Goal: Information Seeking & Learning: Understand process/instructions

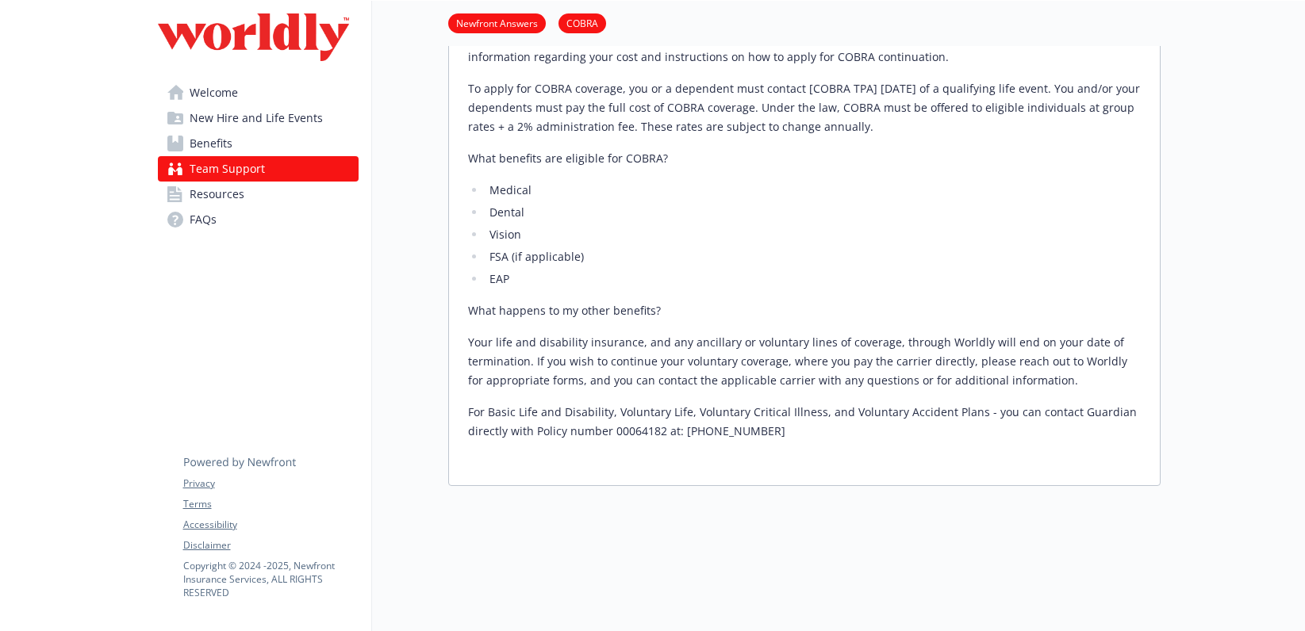
scroll to position [1220, 0]
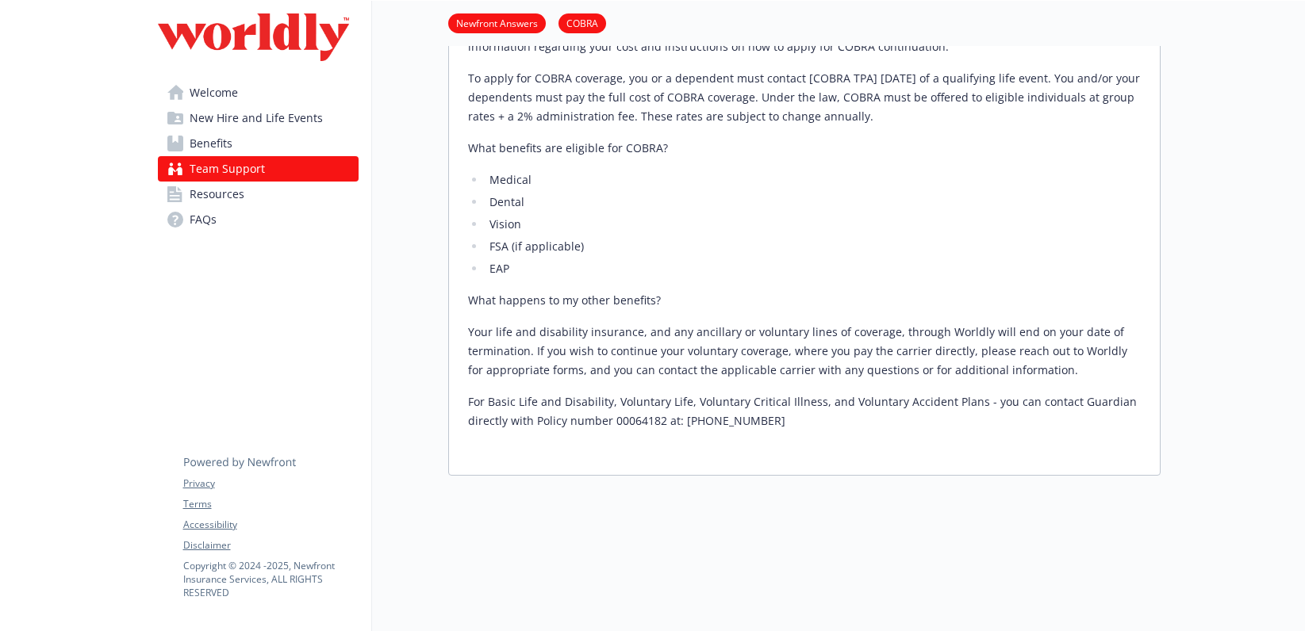
click at [247, 194] on link "Resources" at bounding box center [258, 194] width 201 height 25
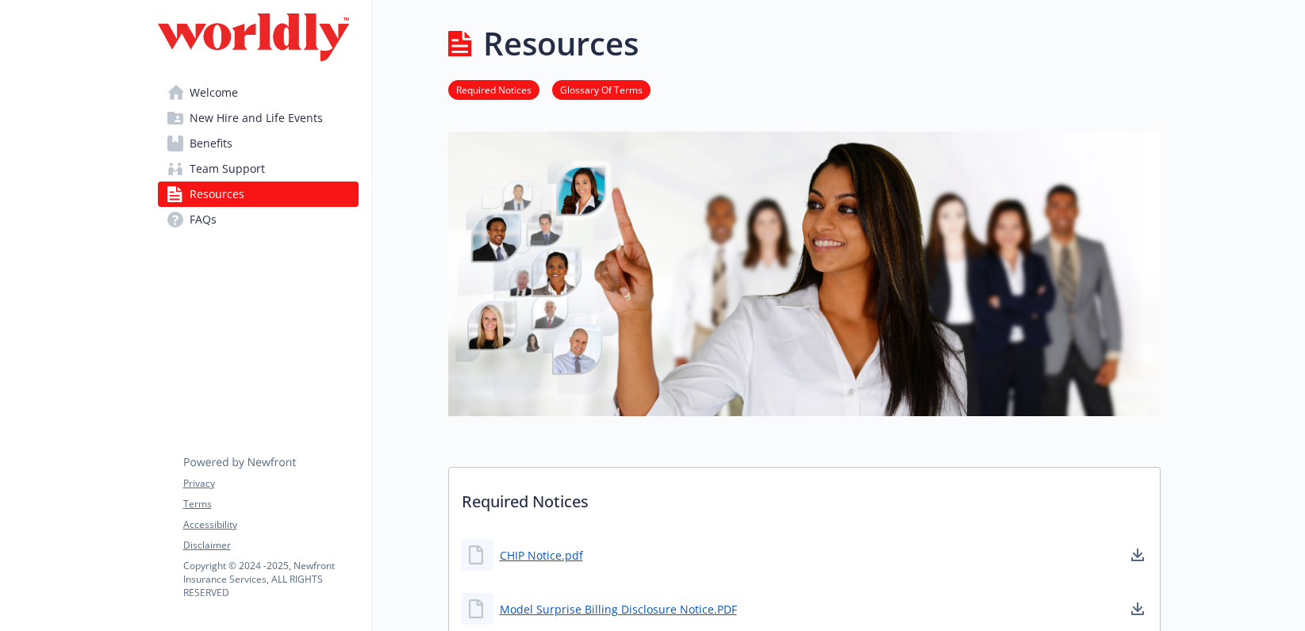
click at [242, 225] on link "FAQs" at bounding box center [258, 219] width 201 height 25
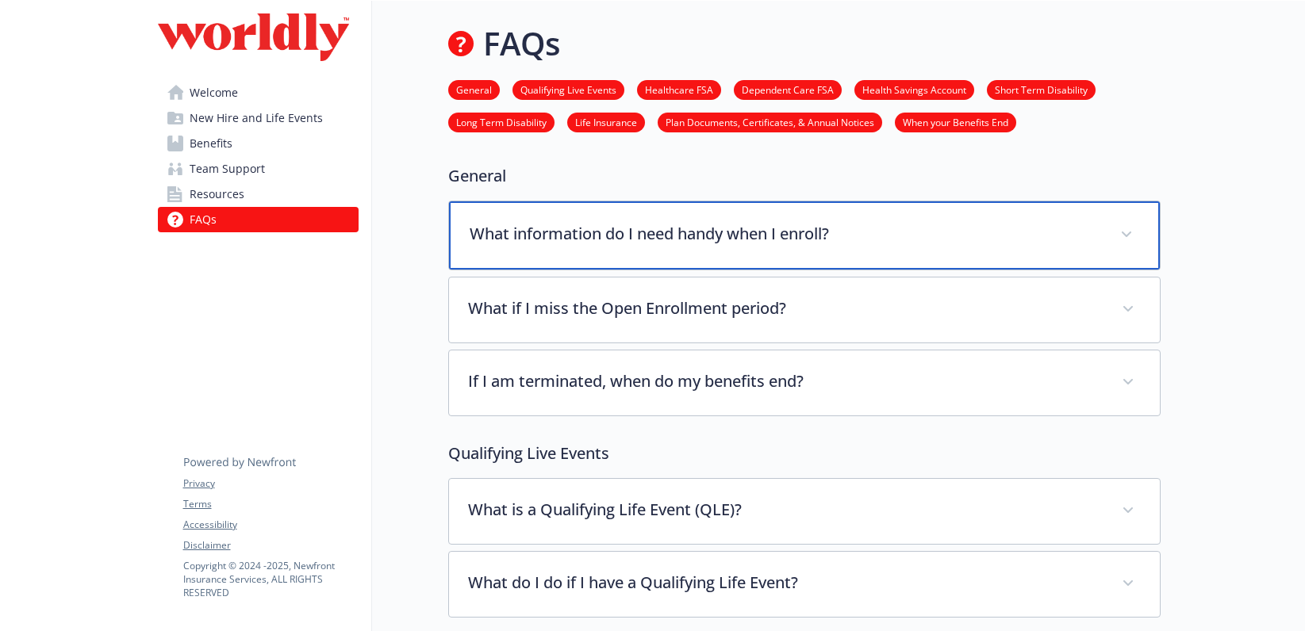
click at [512, 212] on div "What information do I need handy when I enroll?" at bounding box center [804, 235] width 711 height 68
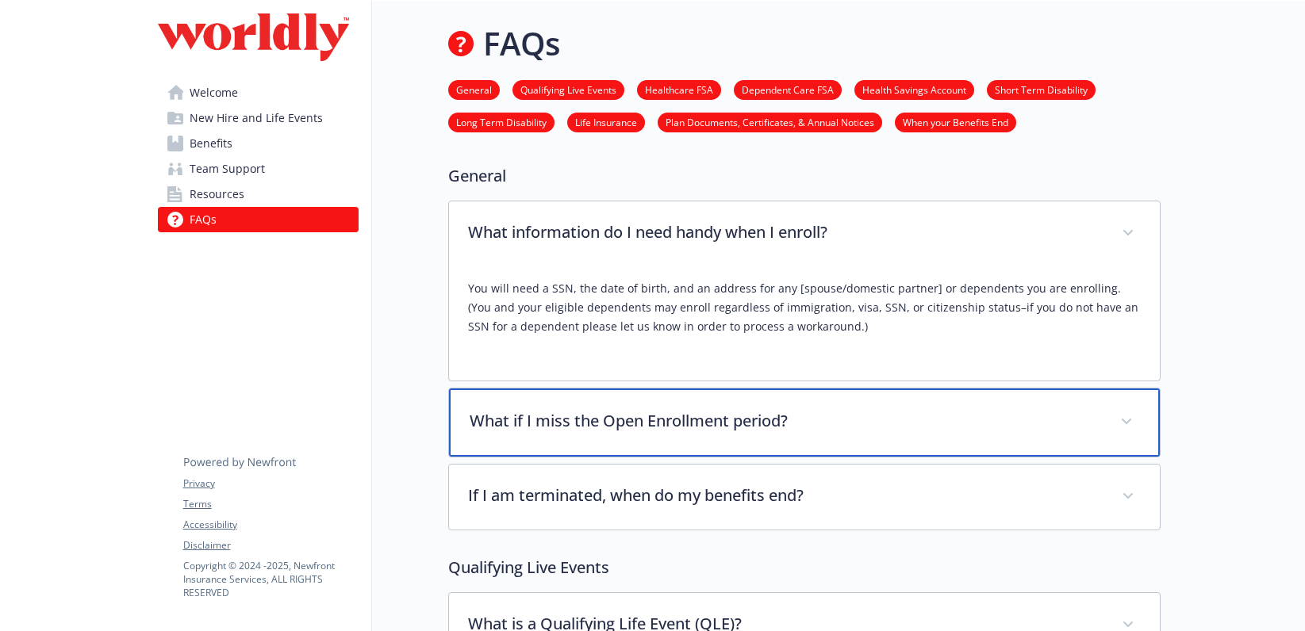
click at [581, 416] on p "What if I miss the Open Enrollment period?" at bounding box center [785, 421] width 631 height 24
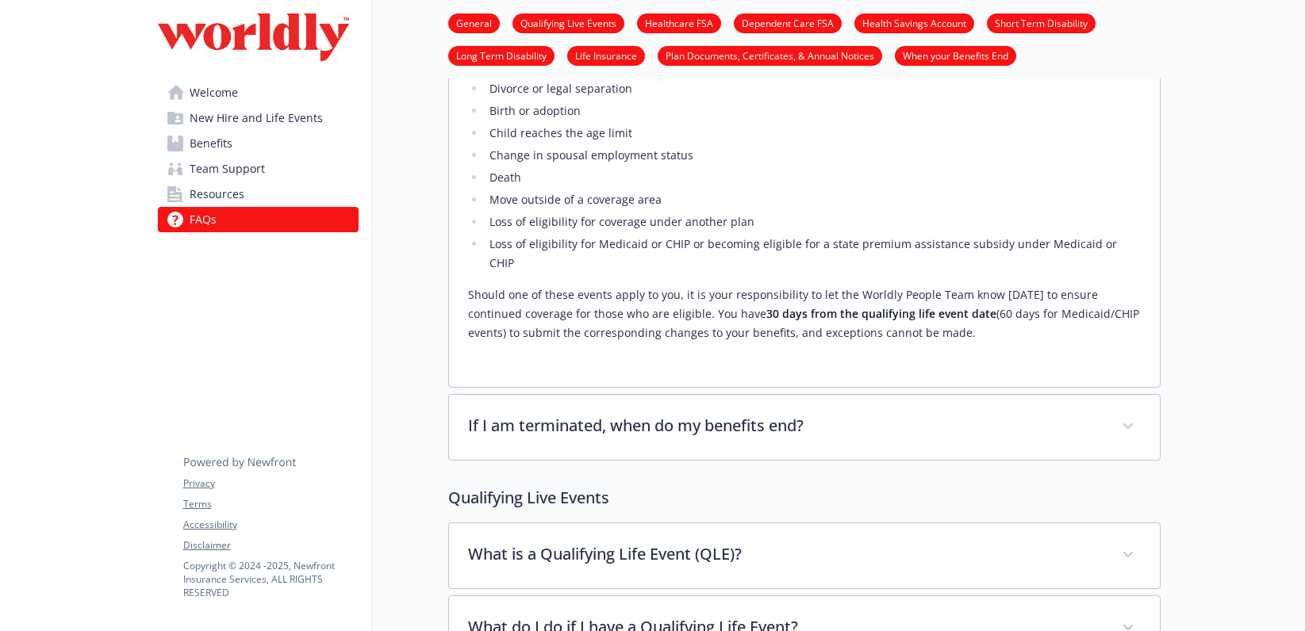
scroll to position [497, 0]
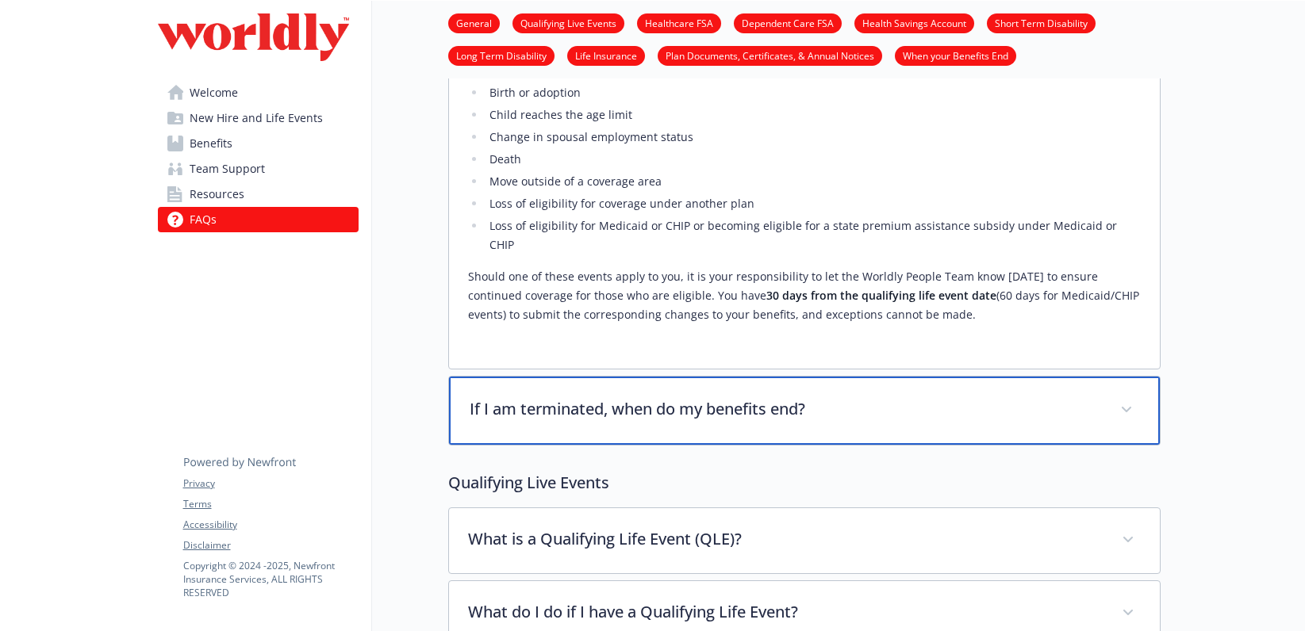
click at [580, 398] on p "If I am terminated, when do my benefits end?" at bounding box center [785, 409] width 631 height 24
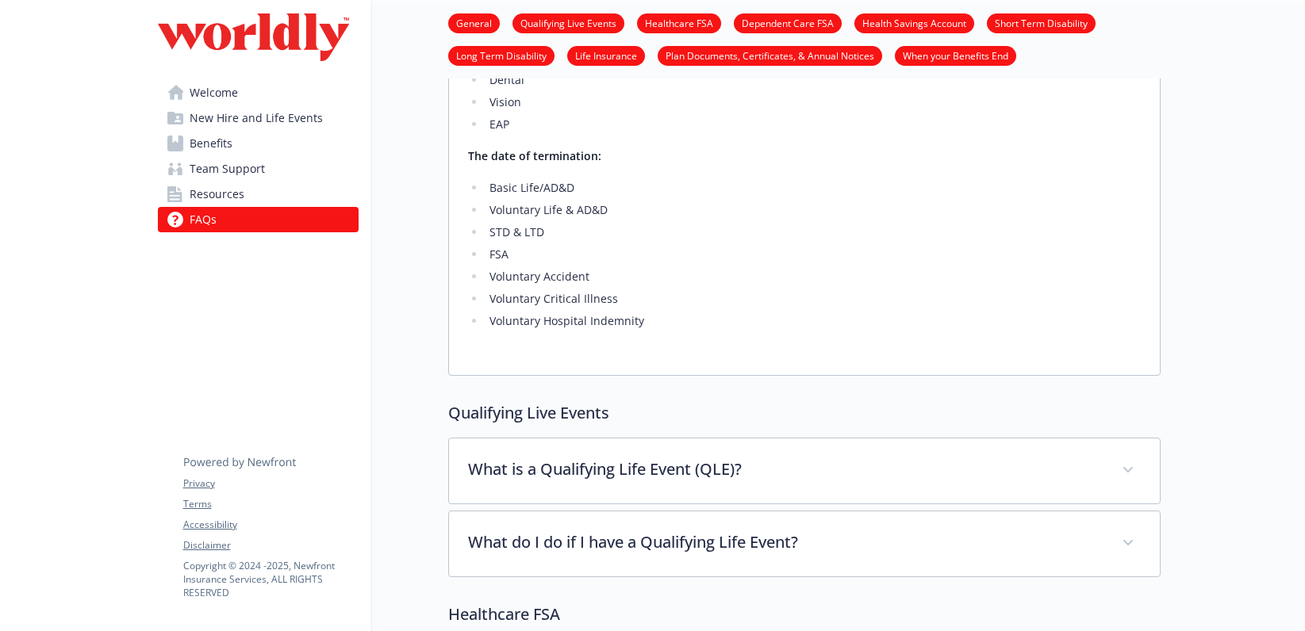
scroll to position [1114, 0]
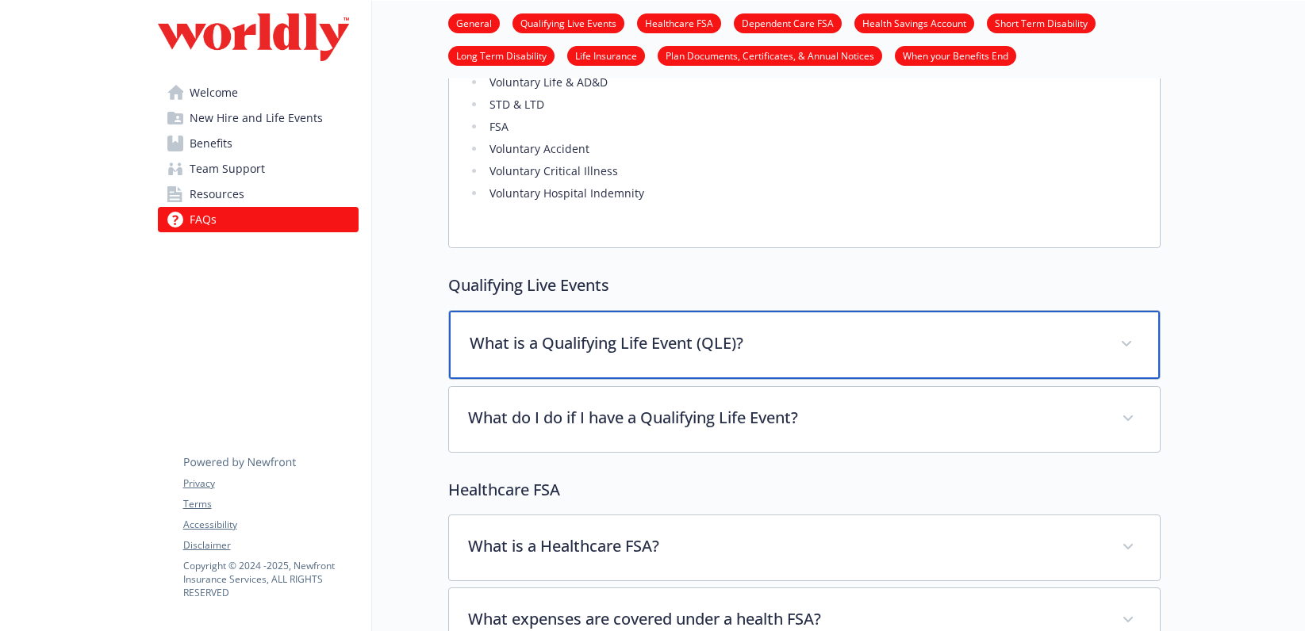
click at [629, 332] on p "What is a Qualifying Life Event (QLE)?" at bounding box center [785, 344] width 631 height 24
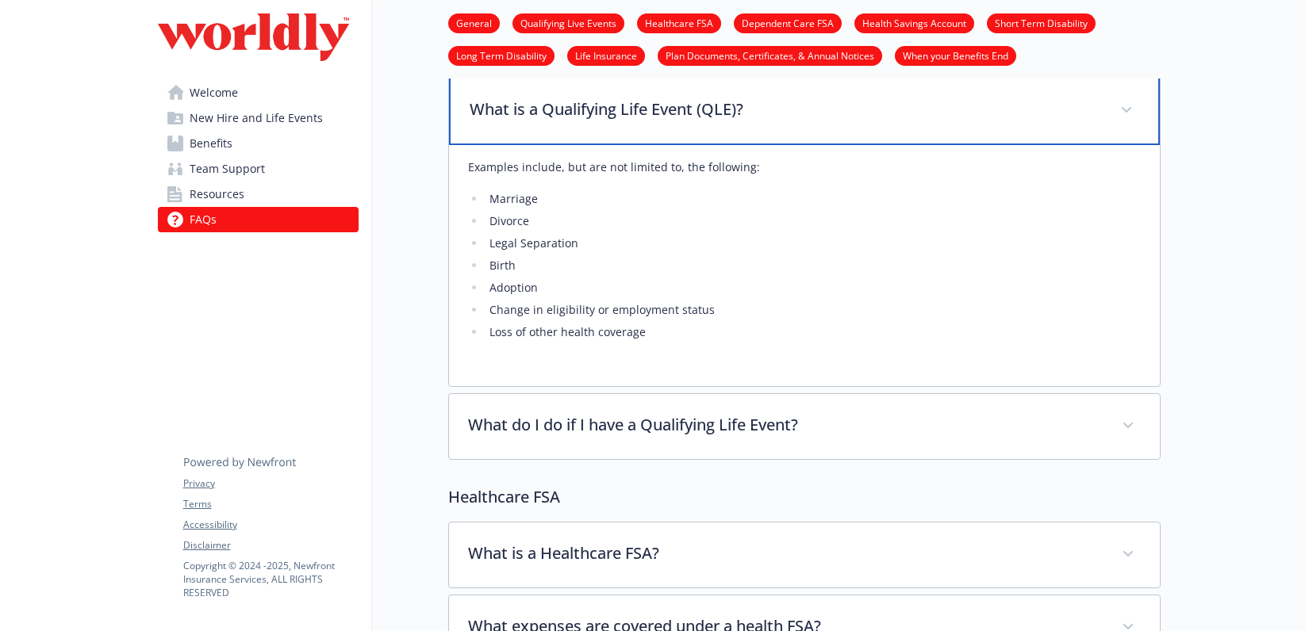
scroll to position [1376, 0]
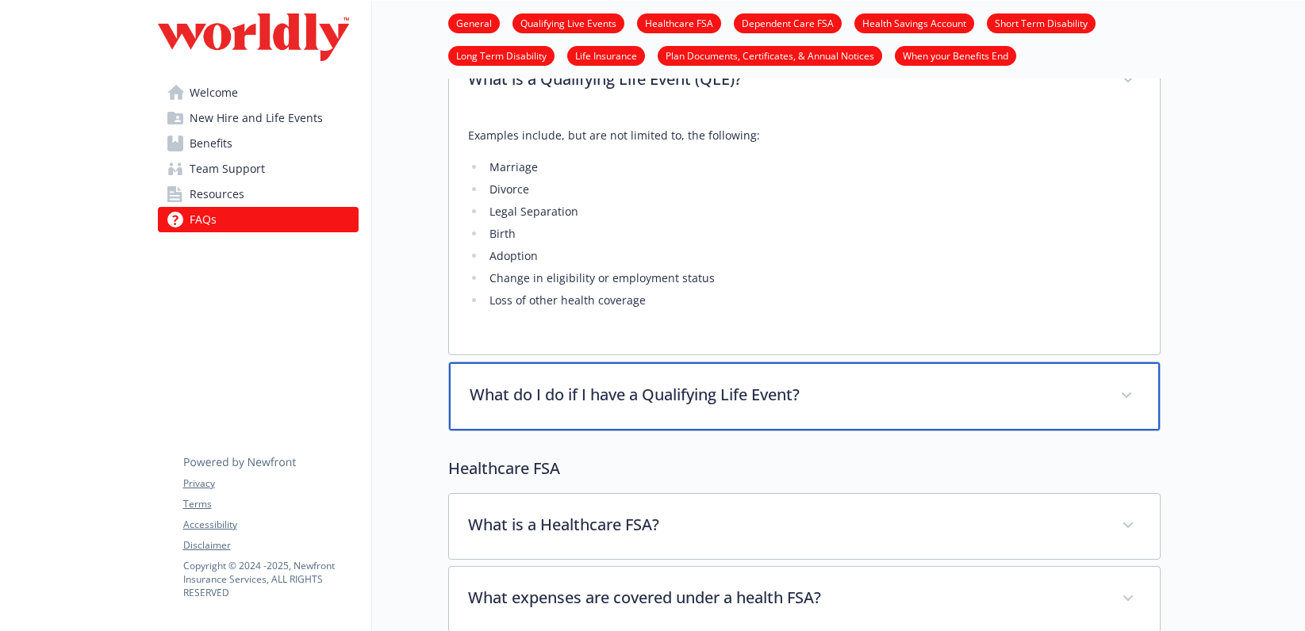
click at [628, 383] on p "What do I do if I have a Qualifying Life Event?" at bounding box center [785, 395] width 631 height 24
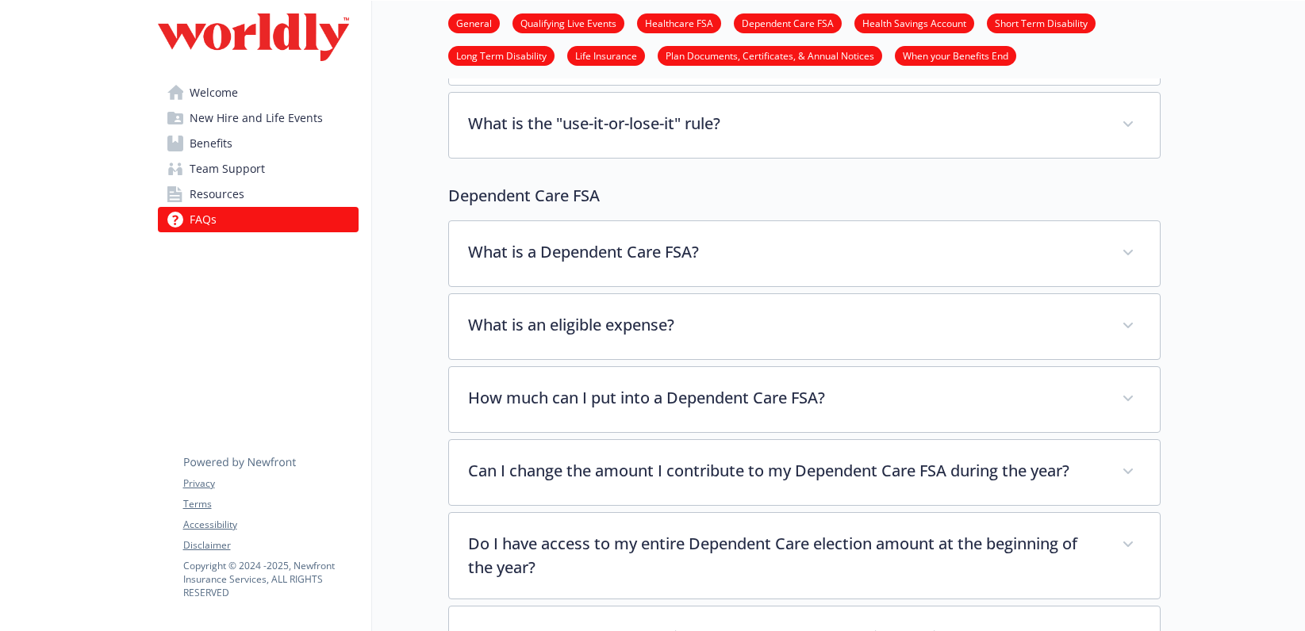
scroll to position [2044, 0]
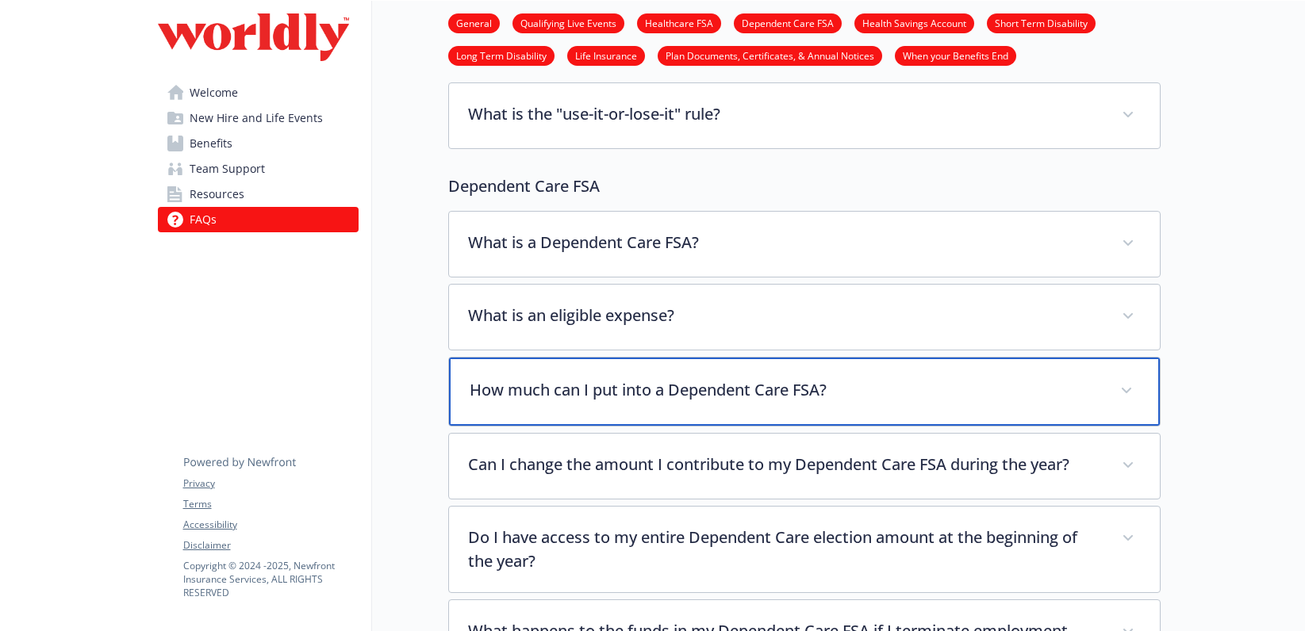
click at [622, 384] on div "How much can I put into a Dependent Care FSA?" at bounding box center [804, 392] width 711 height 68
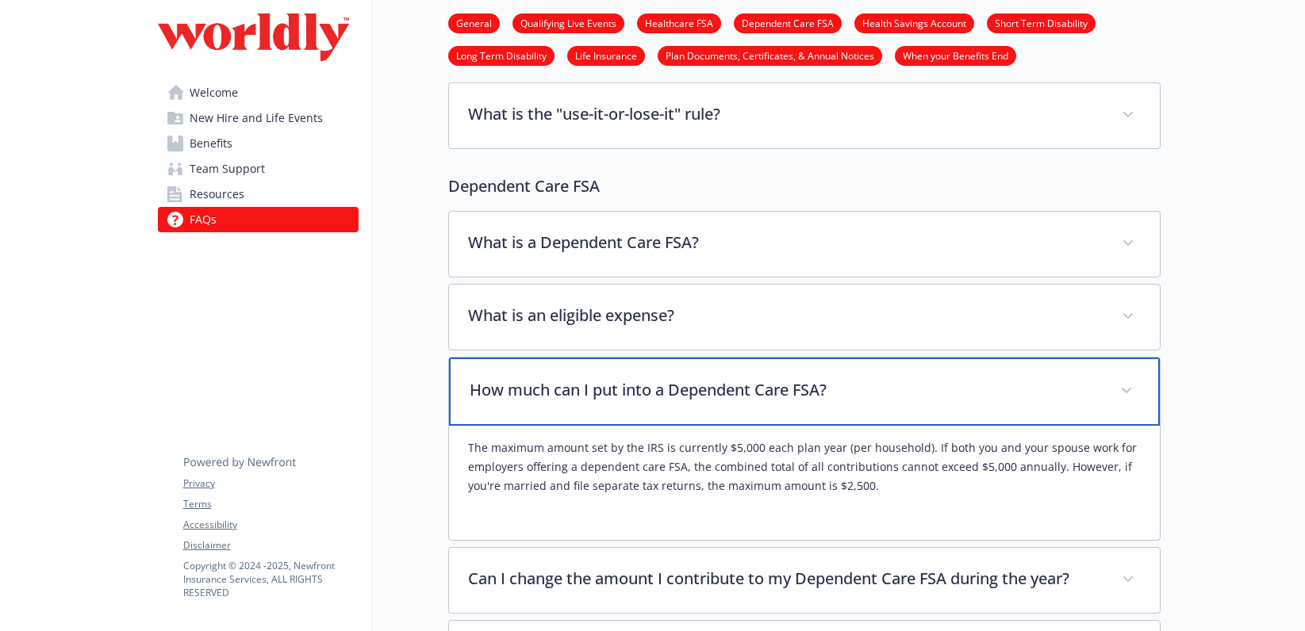
click at [621, 378] on p "How much can I put into a Dependent Care FSA?" at bounding box center [785, 390] width 631 height 24
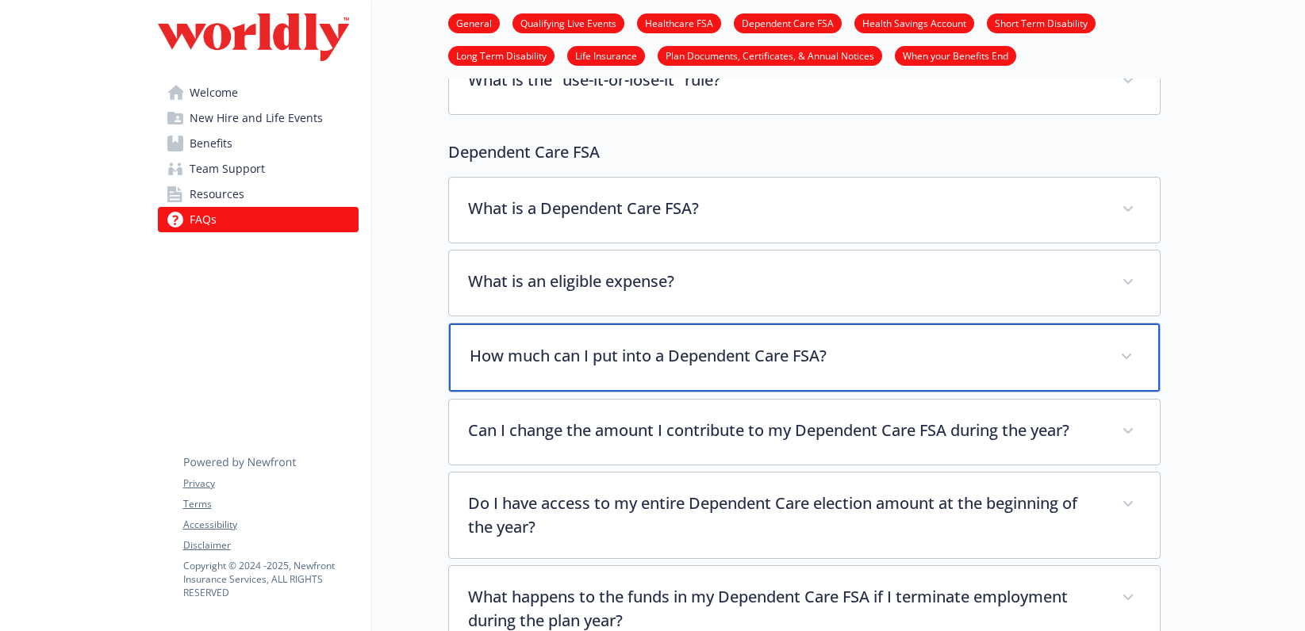
scroll to position [2082, 0]
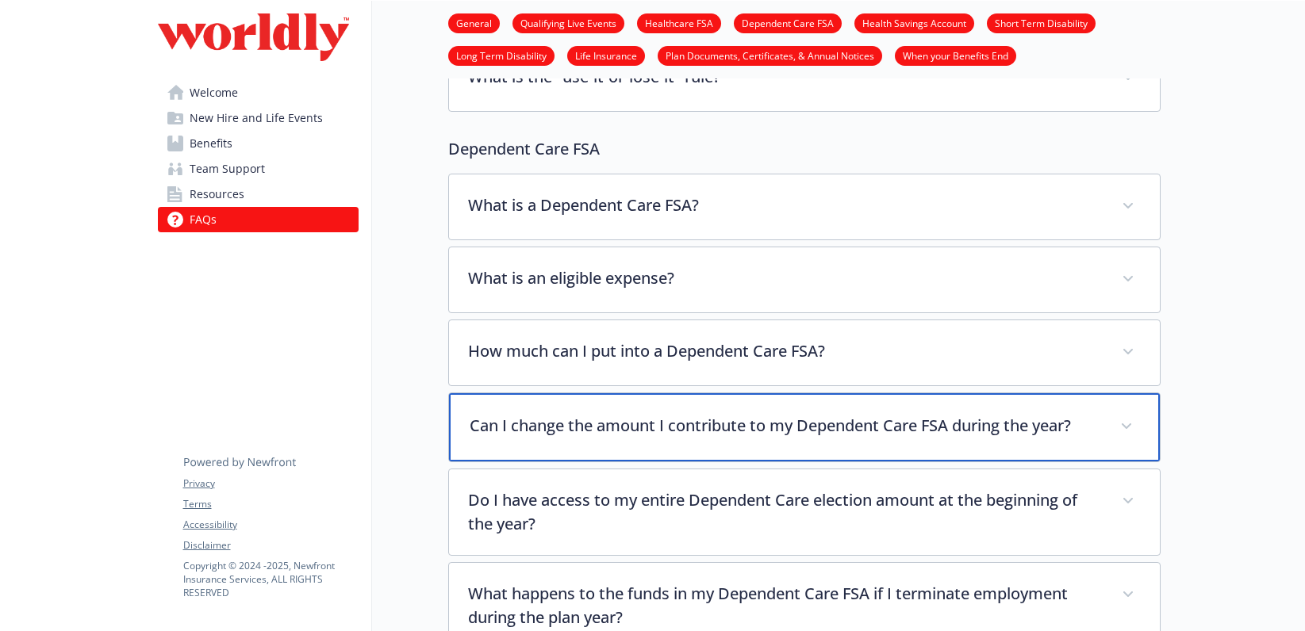
click at [620, 393] on div "Can I change the amount I contribute to my Dependent Care FSA during the year?" at bounding box center [804, 427] width 711 height 68
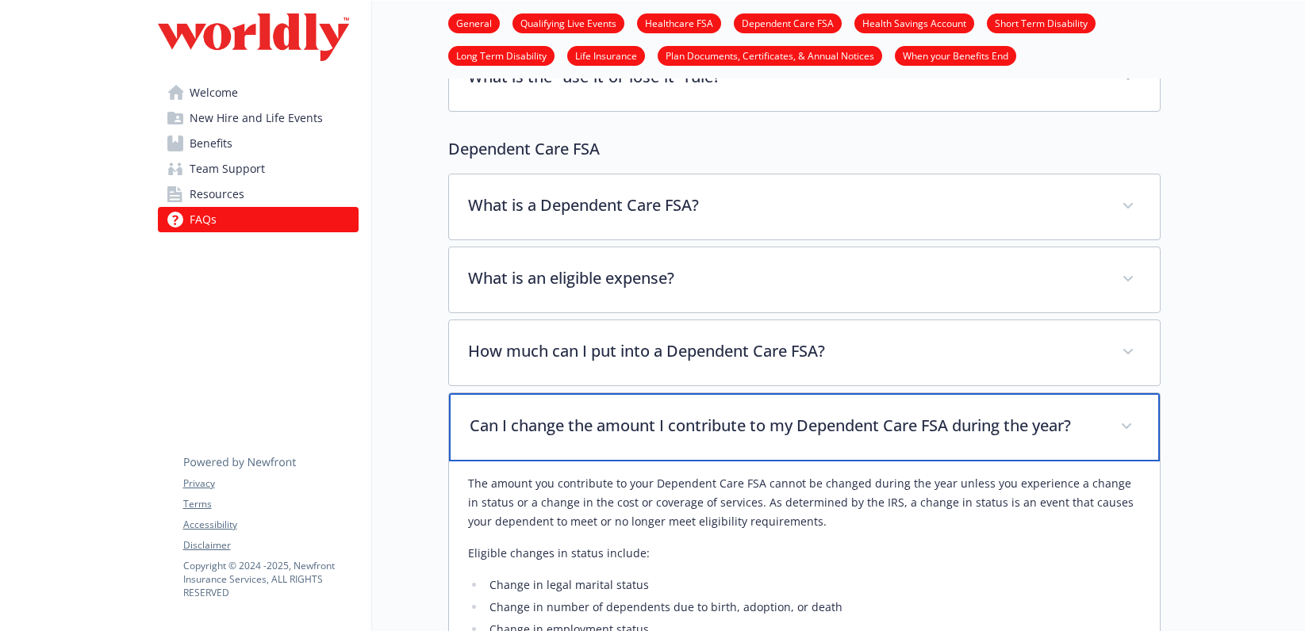
click at [620, 393] on div "Can I change the amount I contribute to my Dependent Care FSA during the year?" at bounding box center [804, 427] width 711 height 68
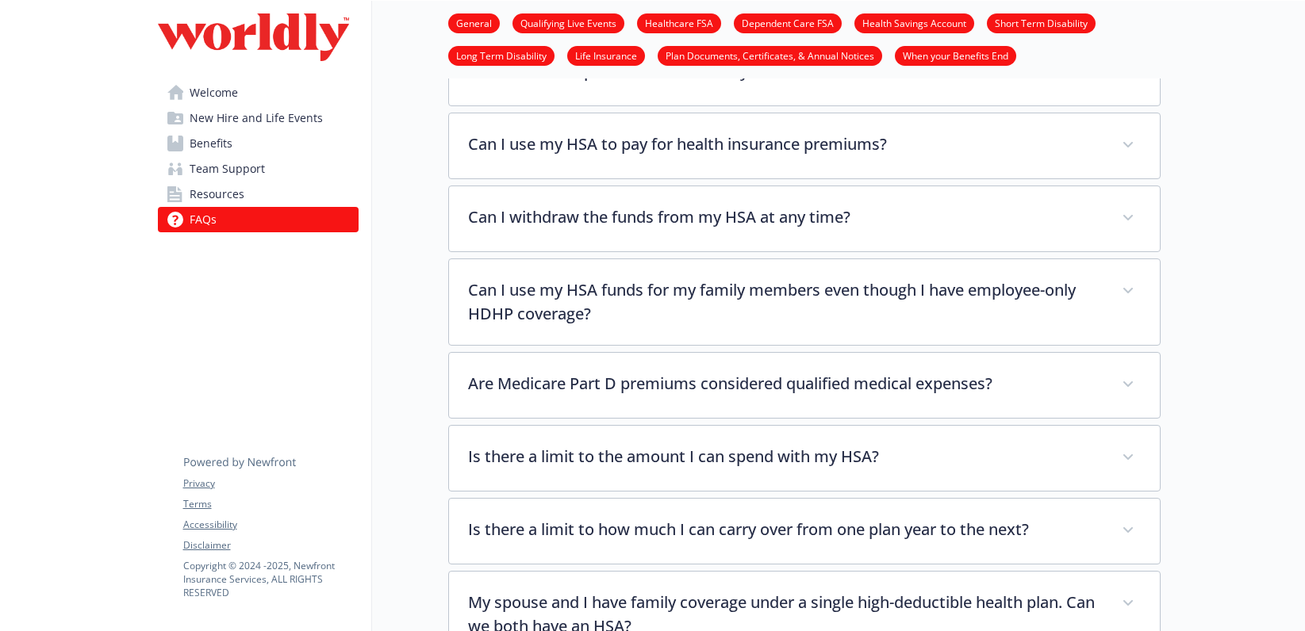
scroll to position [3456, 0]
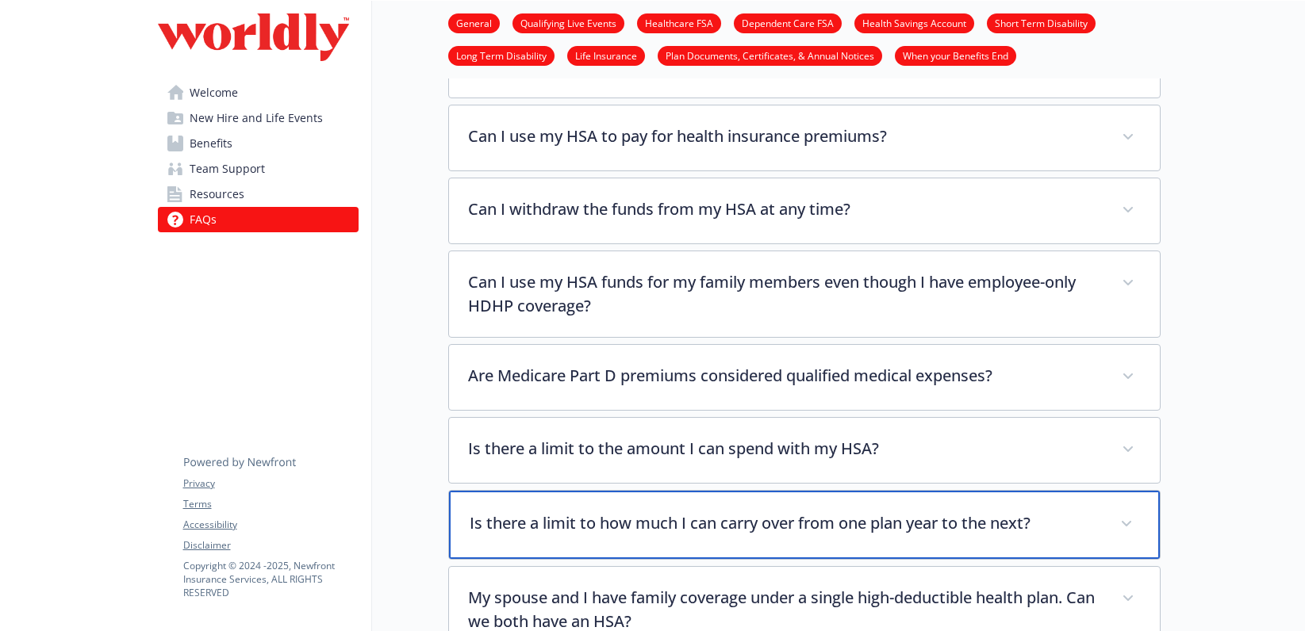
click at [601, 491] on div "Is there a limit to how much I can carry over from one plan year to the next?" at bounding box center [804, 525] width 711 height 68
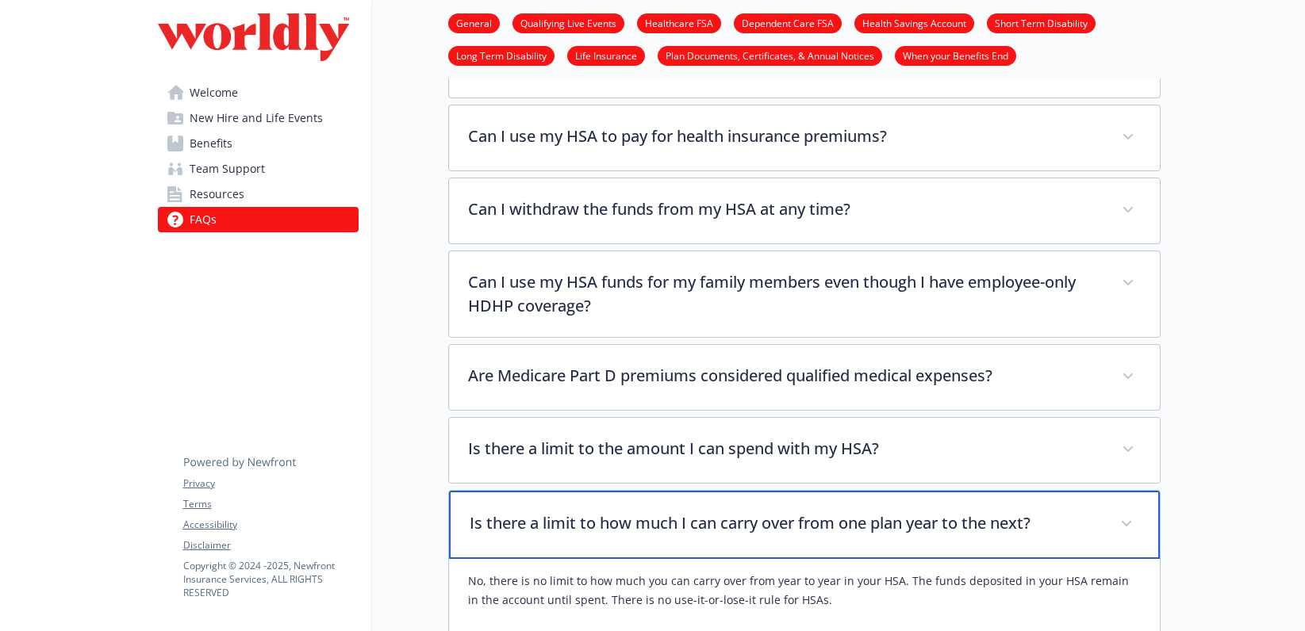
click at [601, 491] on div "Is there a limit to how much I can carry over from one plan year to the next?" at bounding box center [804, 525] width 711 height 68
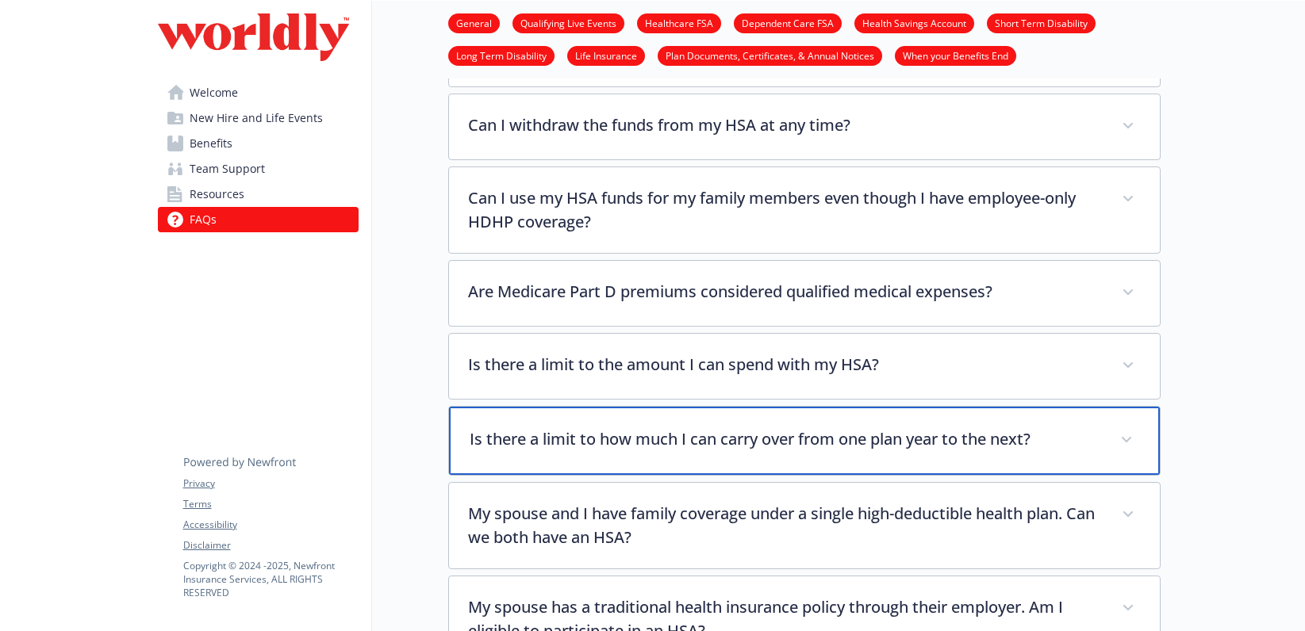
scroll to position [3548, 0]
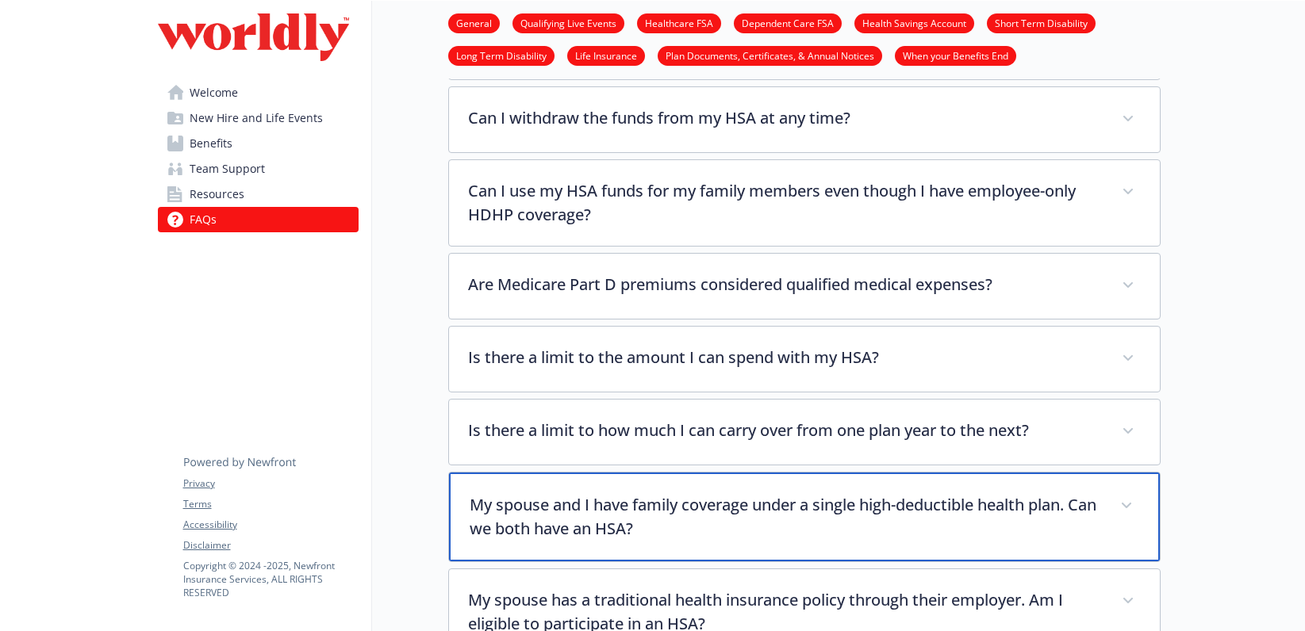
click at [761, 506] on div "My spouse and I have family coverage under a single high-deductible health plan…" at bounding box center [804, 517] width 711 height 89
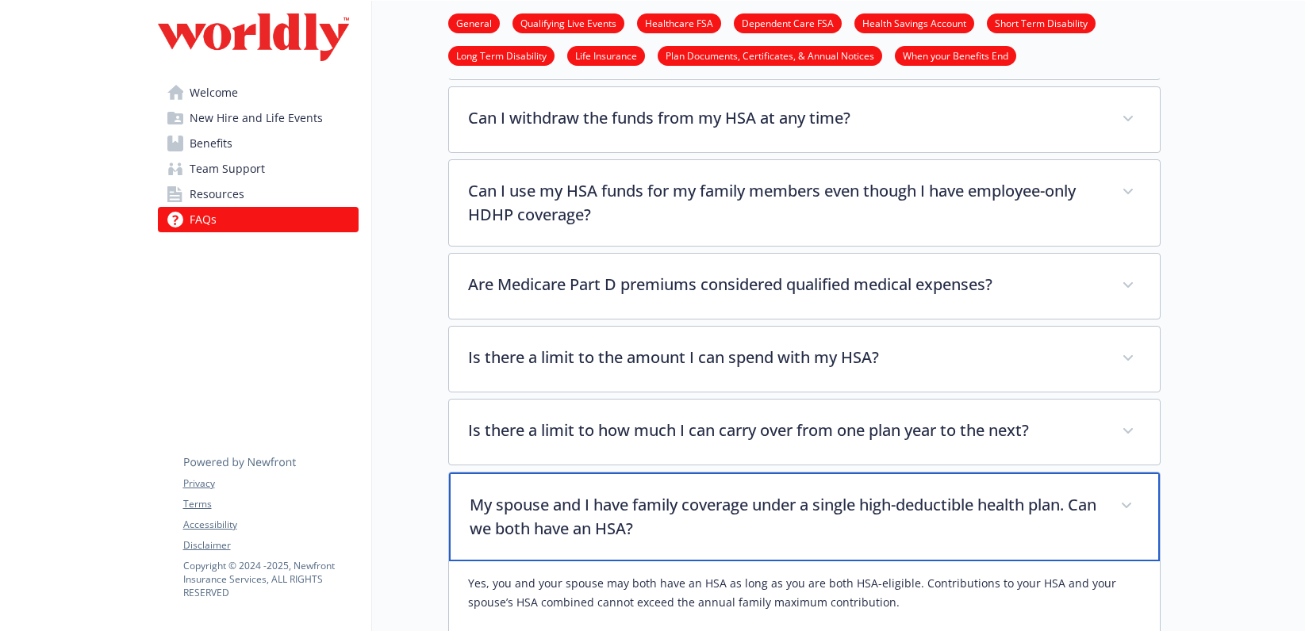
click at [760, 501] on p "My spouse and I have family coverage under a single high-deductible health plan…" at bounding box center [785, 517] width 631 height 48
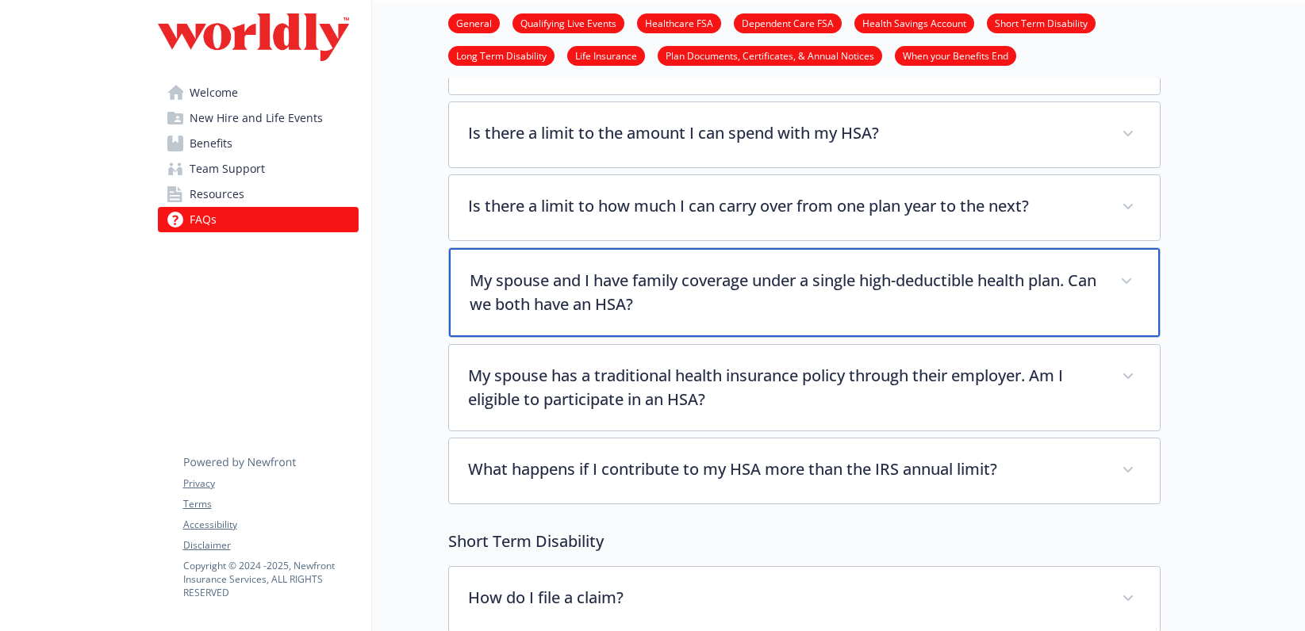
scroll to position [3790, 0]
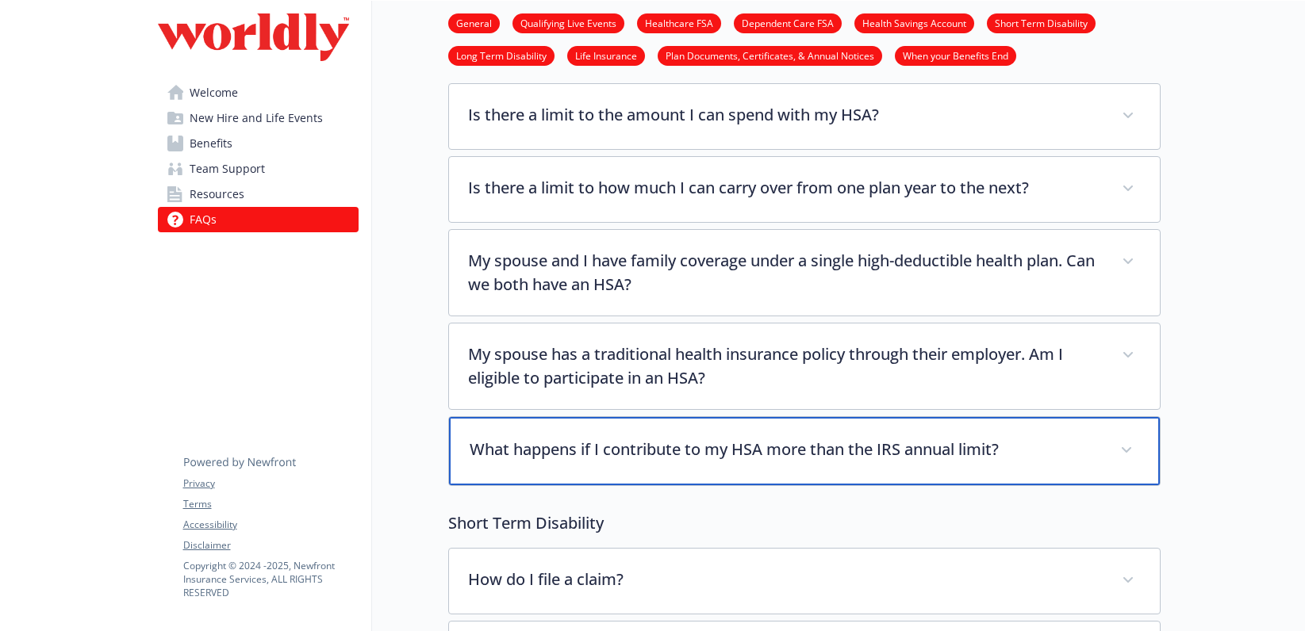
click at [762, 427] on div "What happens if I contribute to my HSA more than the IRS annual limit?" at bounding box center [804, 451] width 711 height 68
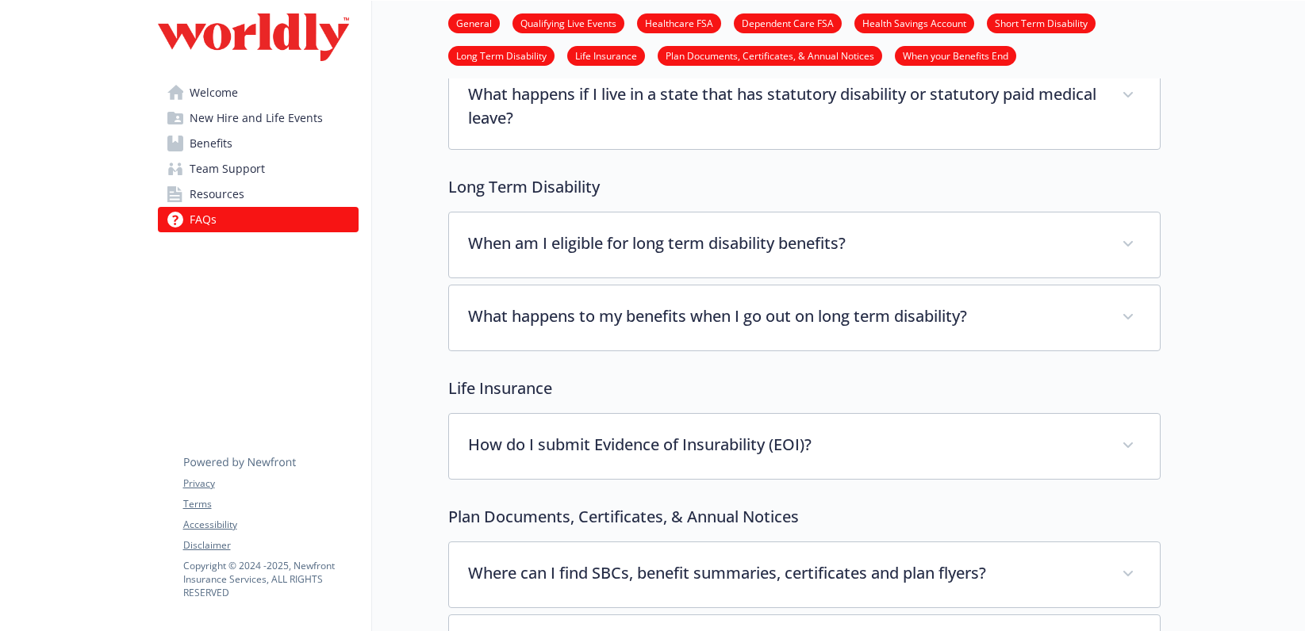
scroll to position [4552, 0]
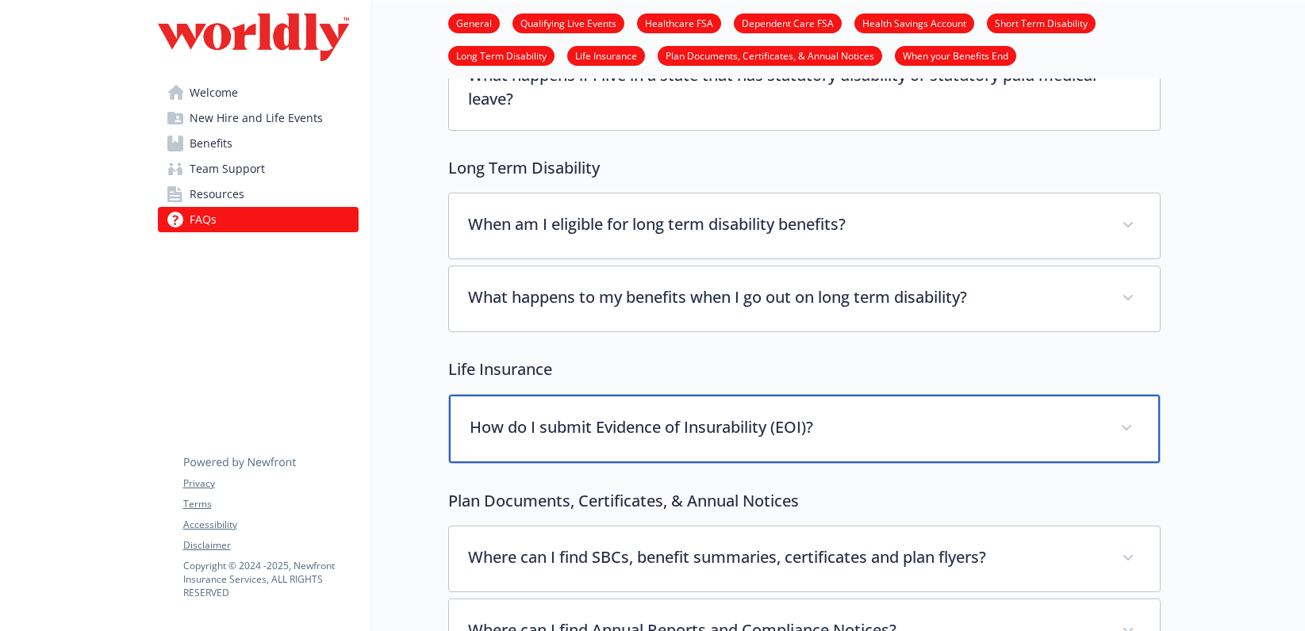
click at [748, 401] on div "How do I submit Evidence of Insurability (EOI)?" at bounding box center [804, 429] width 711 height 68
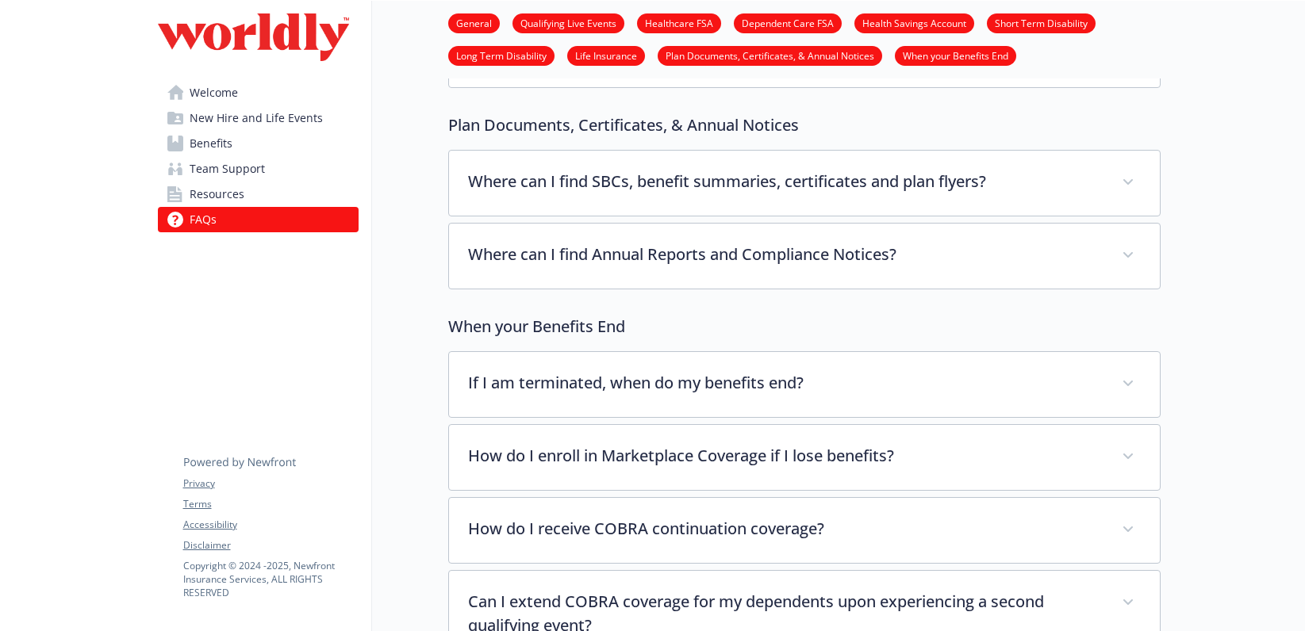
scroll to position [5485, 0]
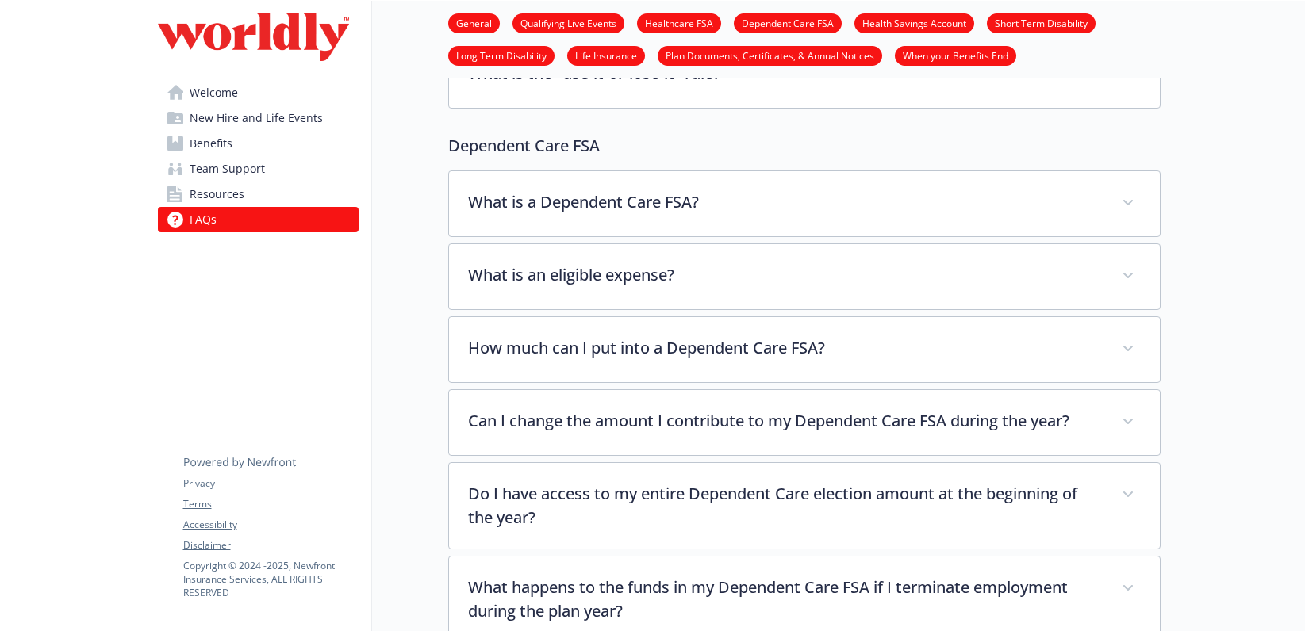
click at [280, 94] on link "Welcome" at bounding box center [258, 92] width 201 height 25
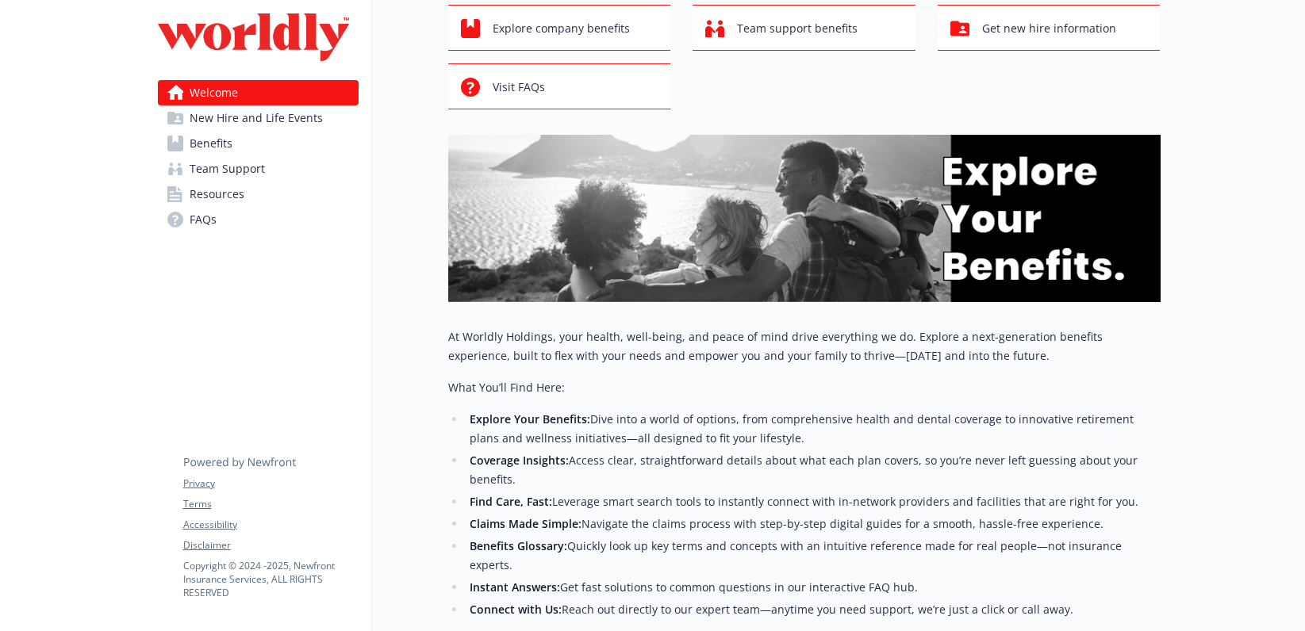
scroll to position [262, 0]
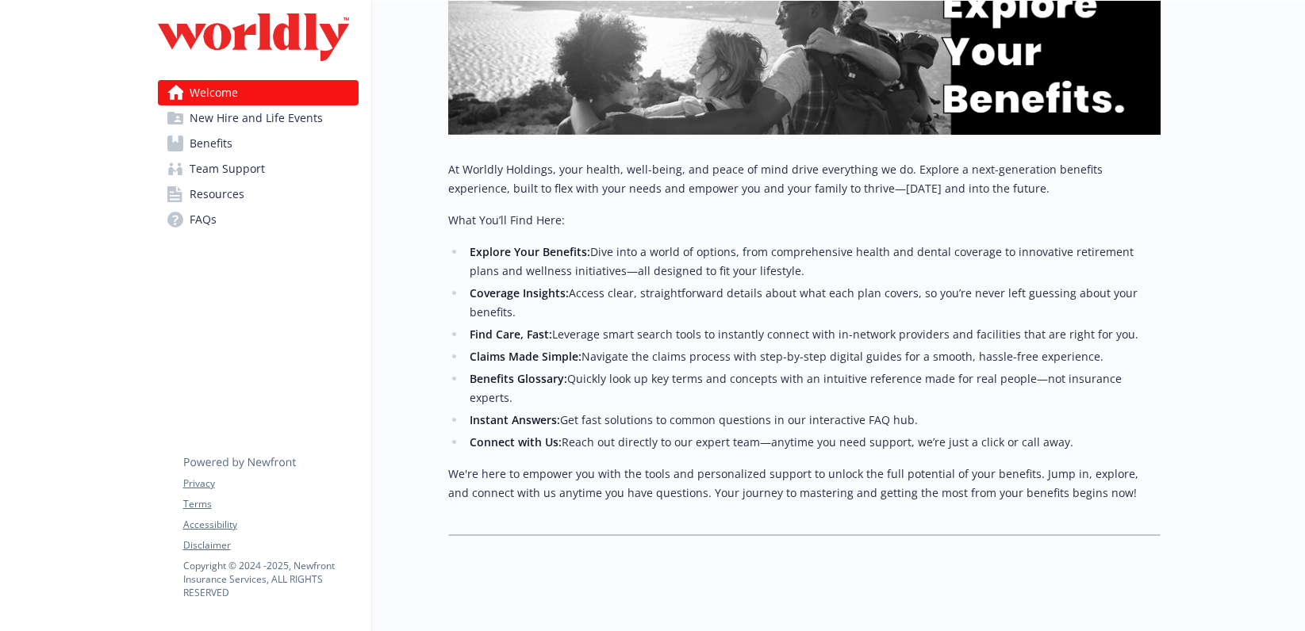
click at [268, 135] on link "Benefits" at bounding box center [258, 143] width 201 height 25
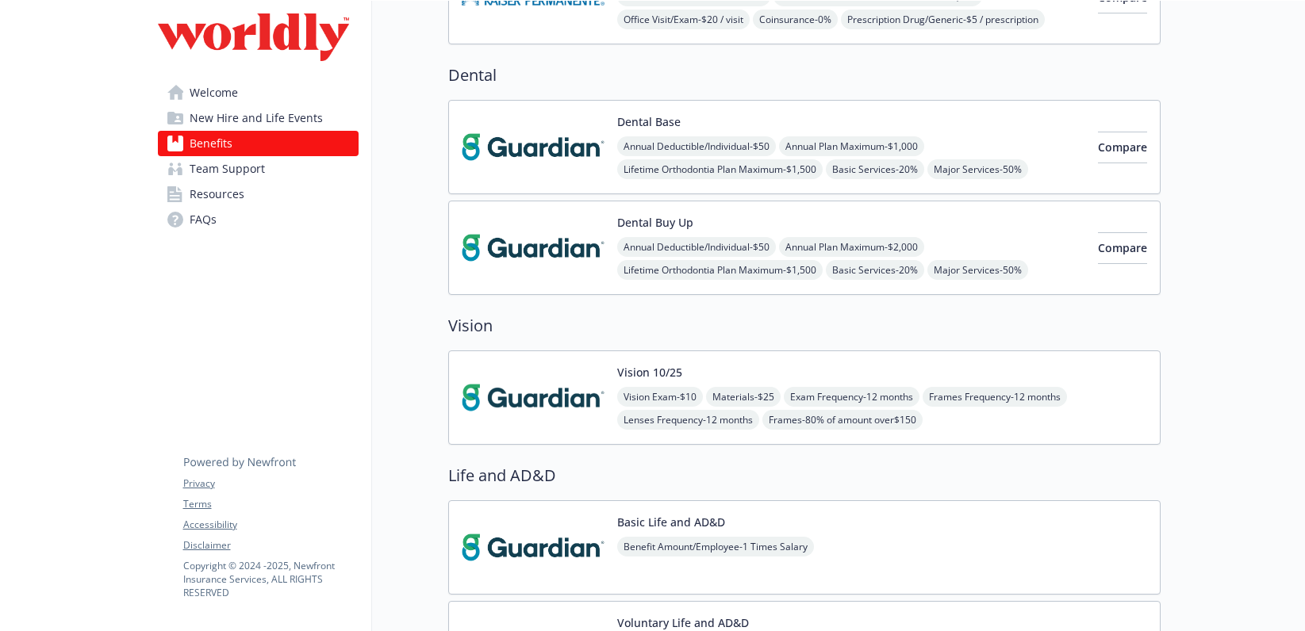
click at [278, 121] on span "New Hire and Life Events" at bounding box center [256, 118] width 133 height 25
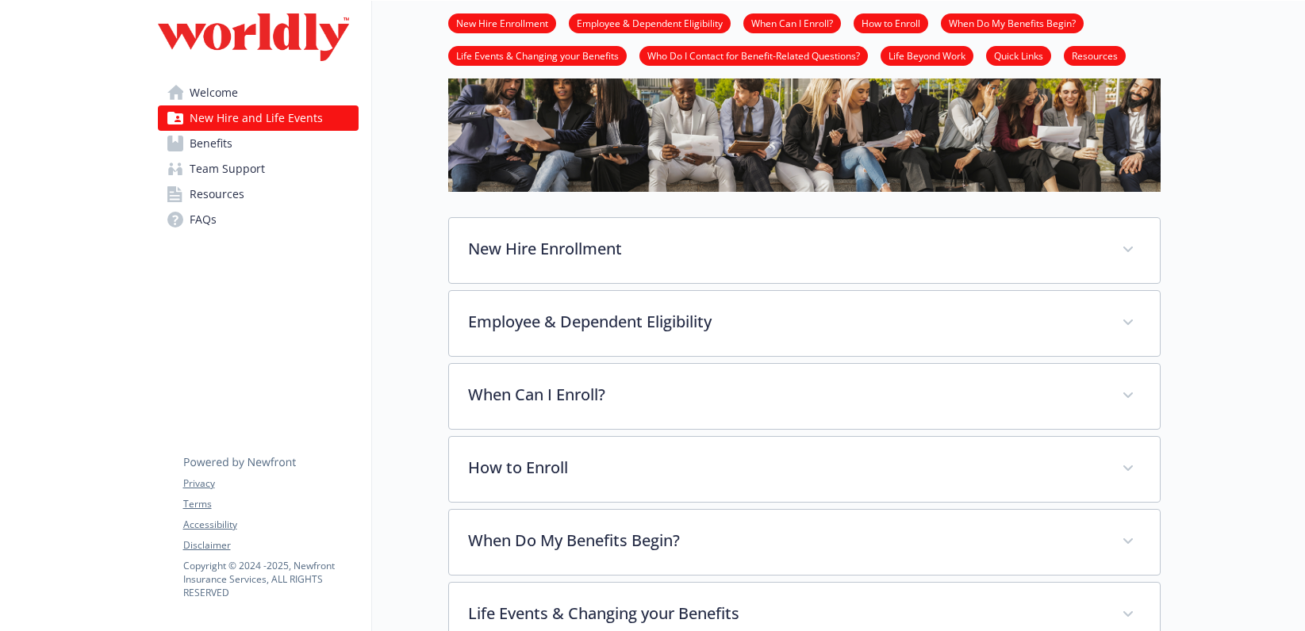
scroll to position [114, 0]
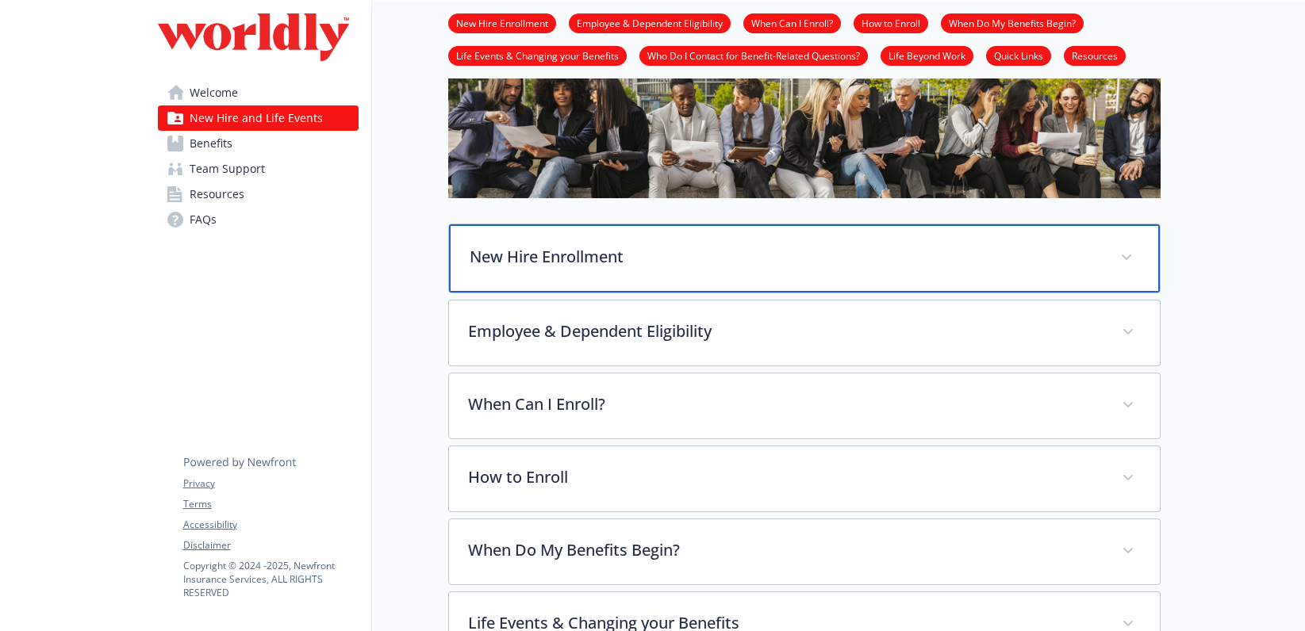
click at [734, 244] on div "New Hire Enrollment" at bounding box center [804, 259] width 711 height 68
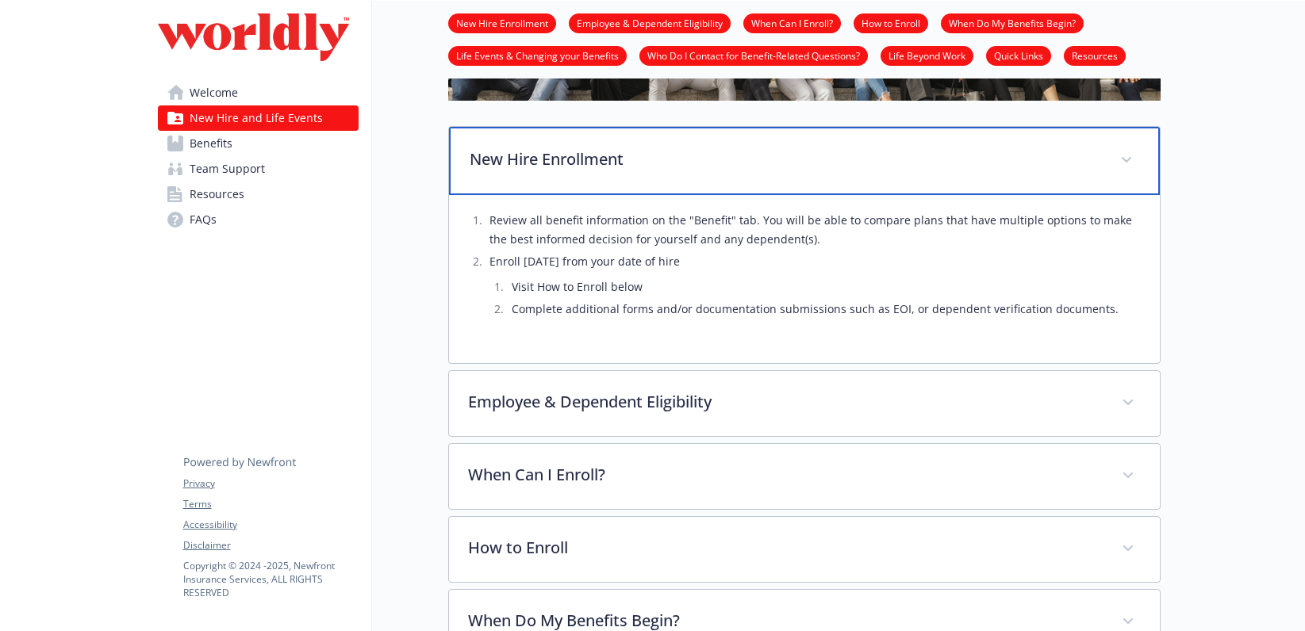
scroll to position [295, 0]
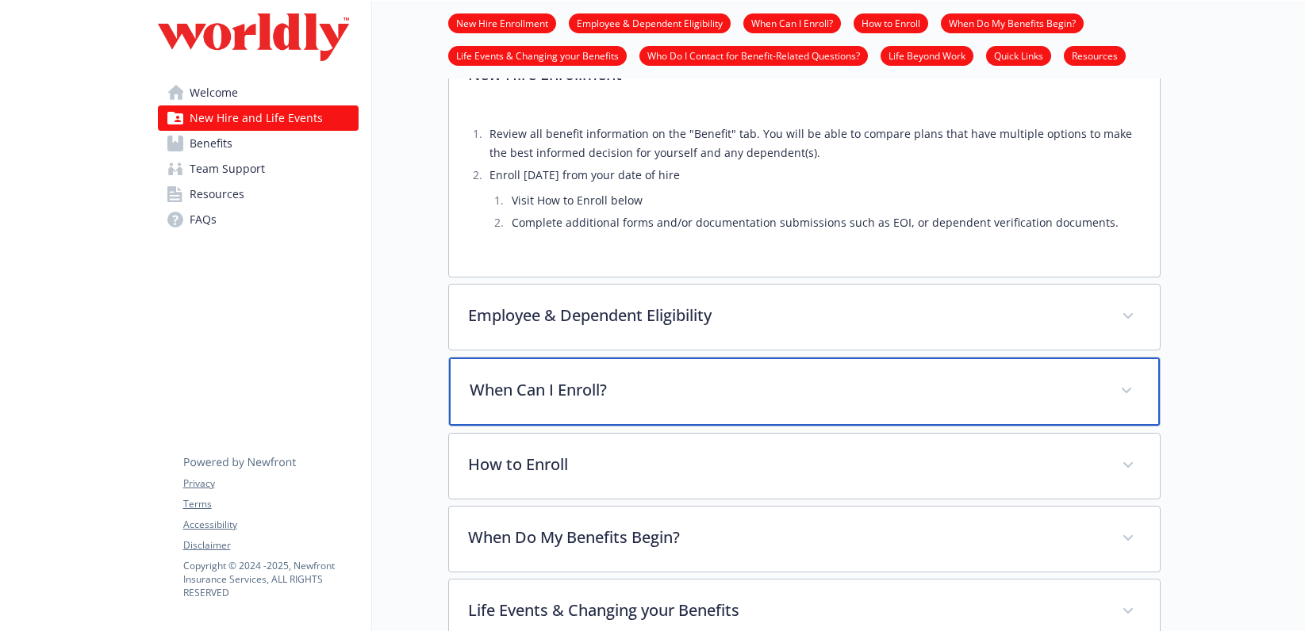
click at [788, 405] on div "When Can I Enroll?" at bounding box center [804, 392] width 711 height 68
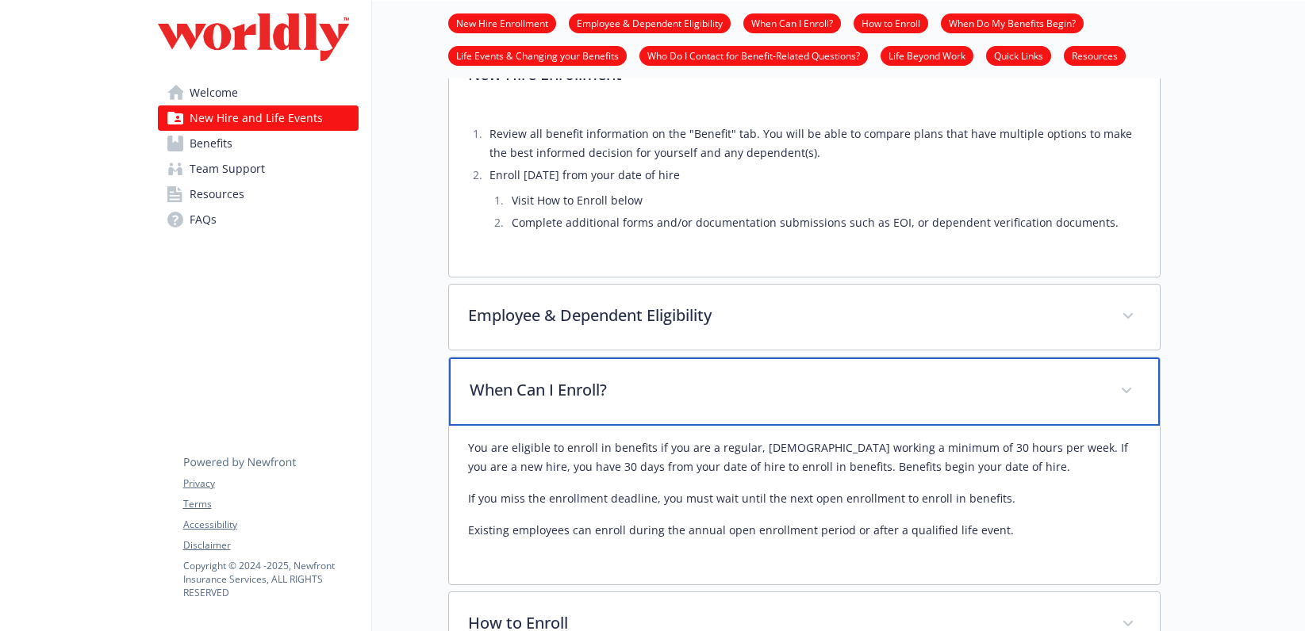
scroll to position [336, 0]
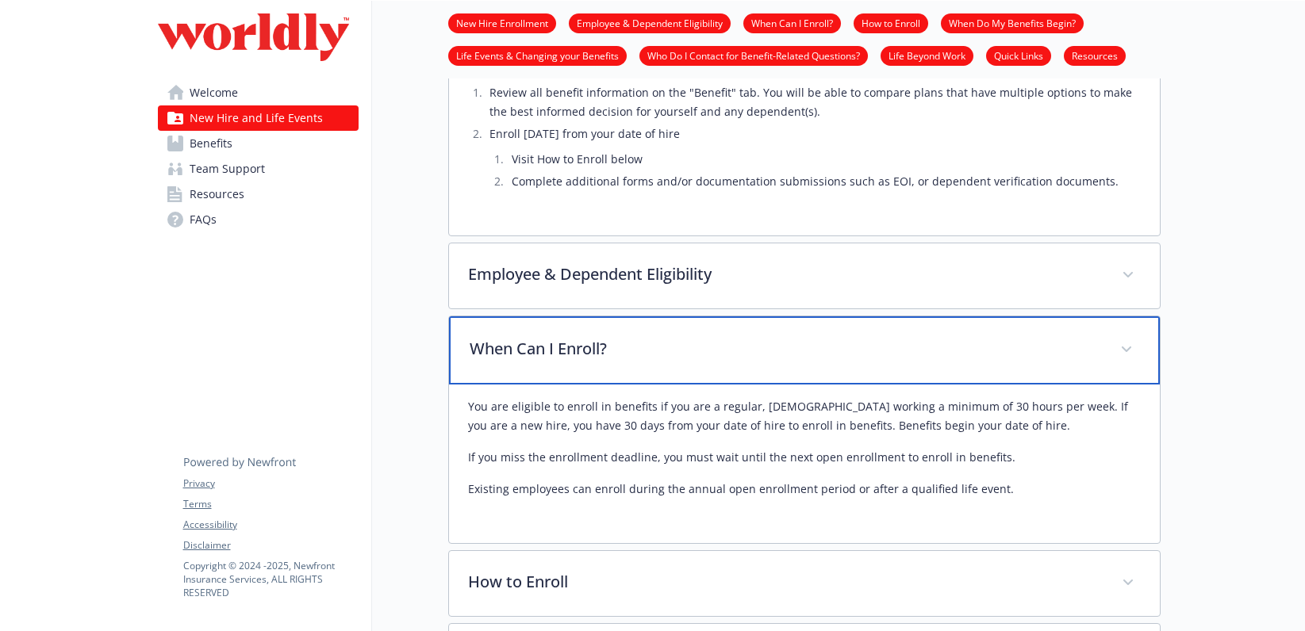
click at [478, 342] on p "When Can I Enroll?" at bounding box center [785, 349] width 631 height 24
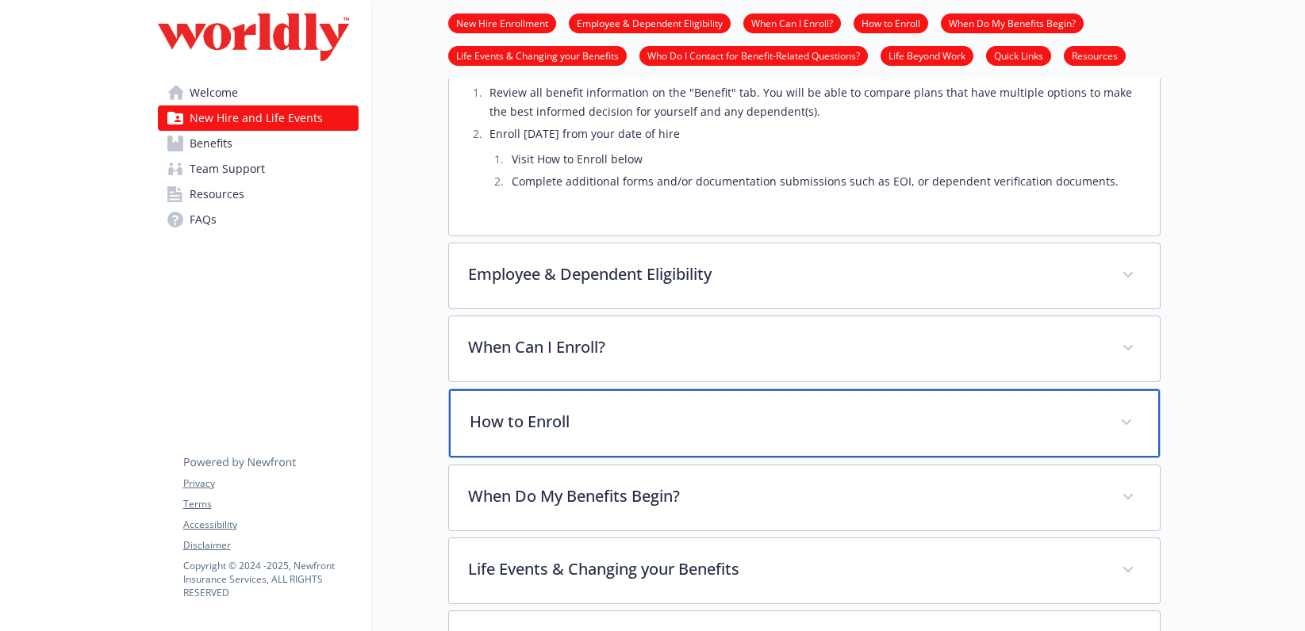
click at [522, 421] on p "How to Enroll" at bounding box center [785, 422] width 631 height 24
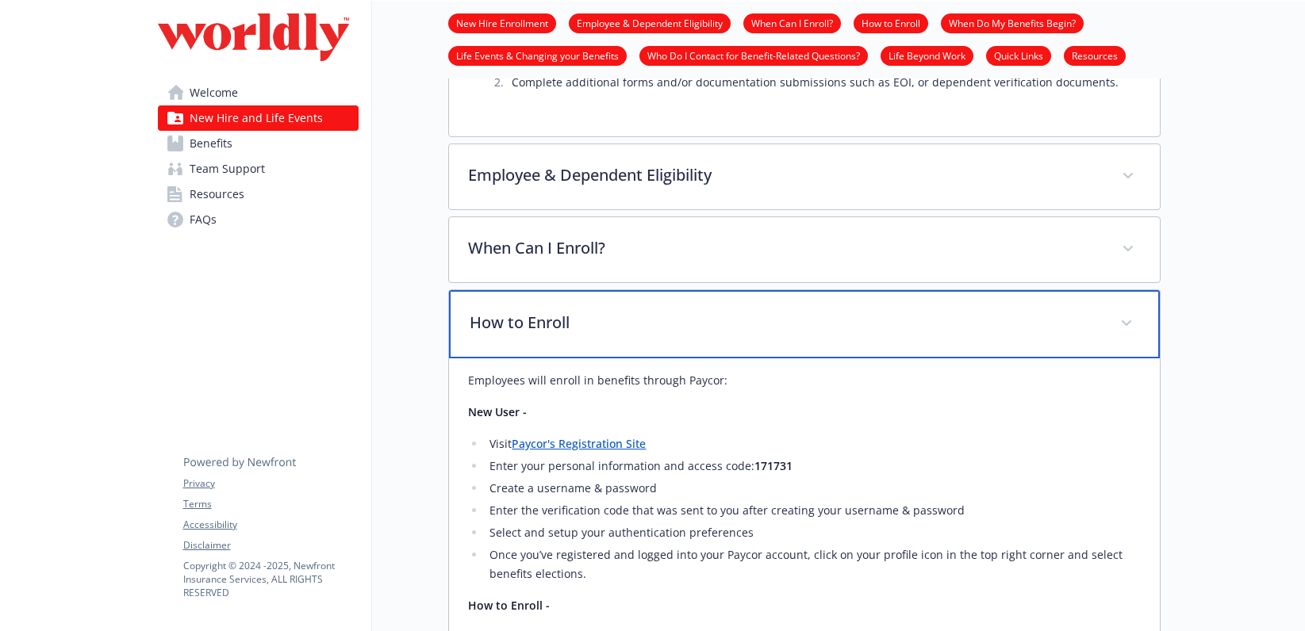
scroll to position [456, 0]
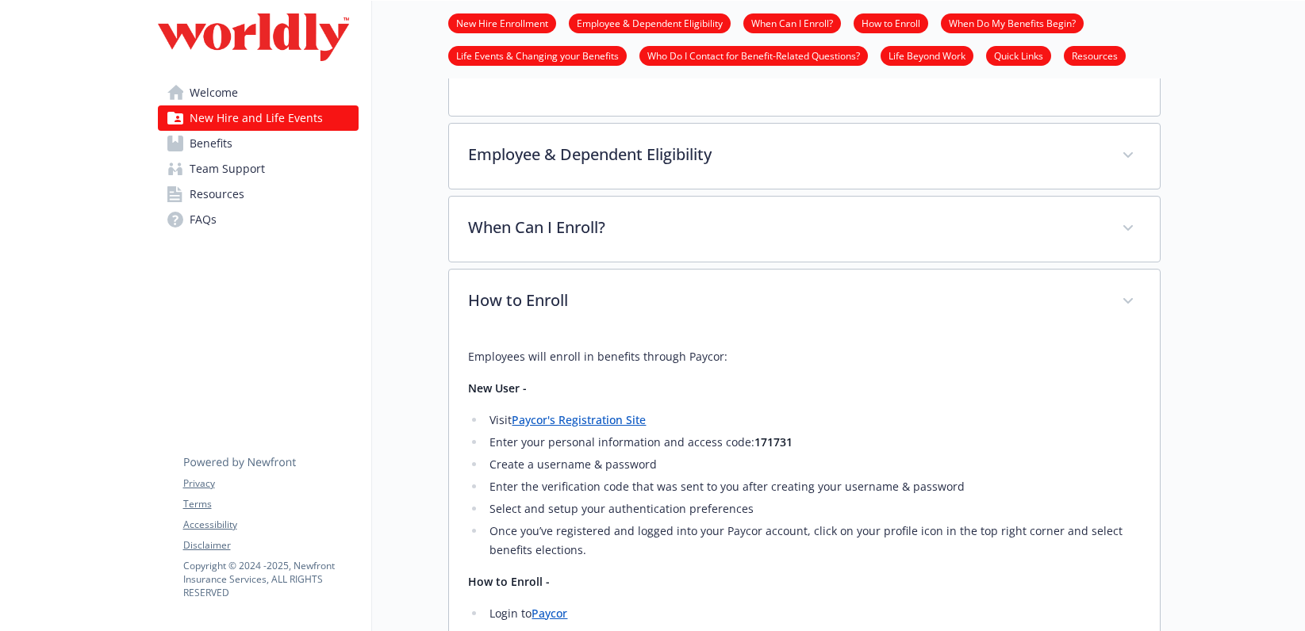
click at [212, 137] on span "Benefits" at bounding box center [211, 143] width 43 height 25
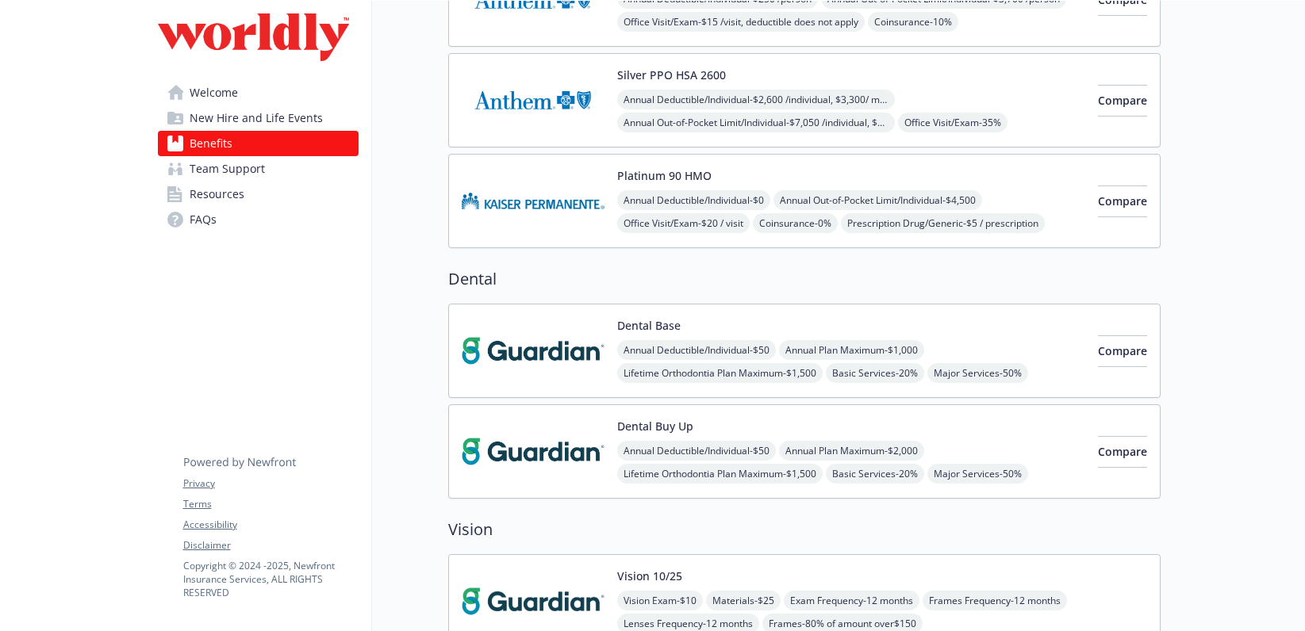
click at [508, 211] on img at bounding box center [533, 200] width 143 height 67
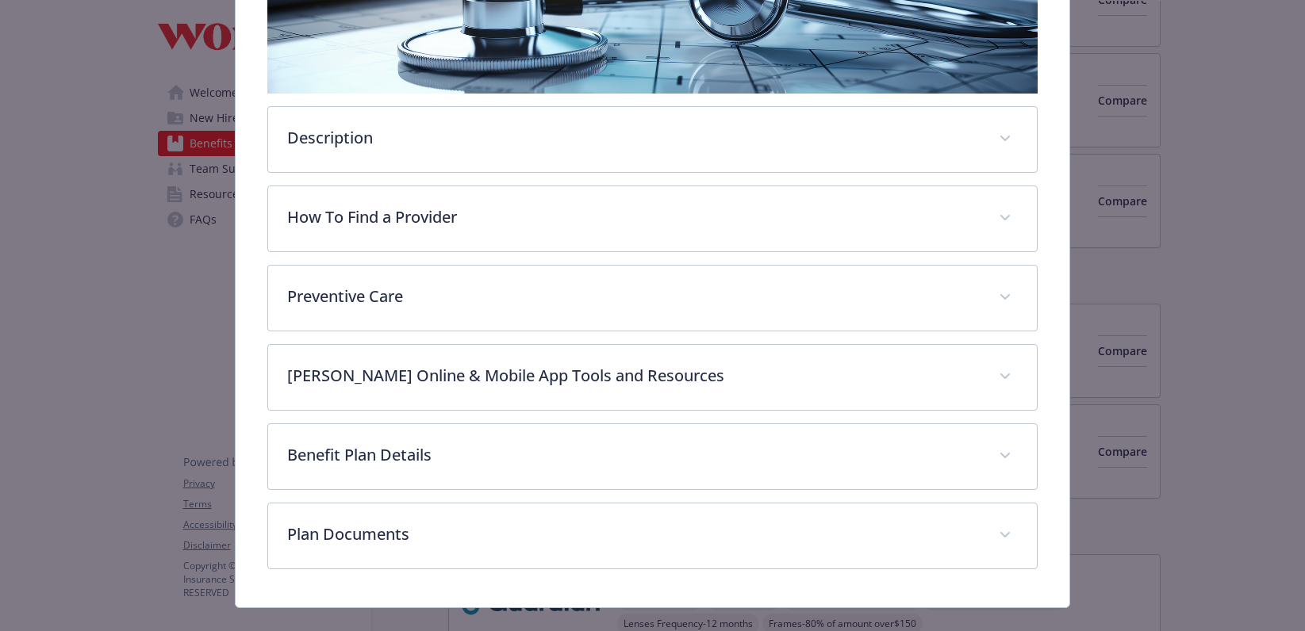
scroll to position [362, 0]
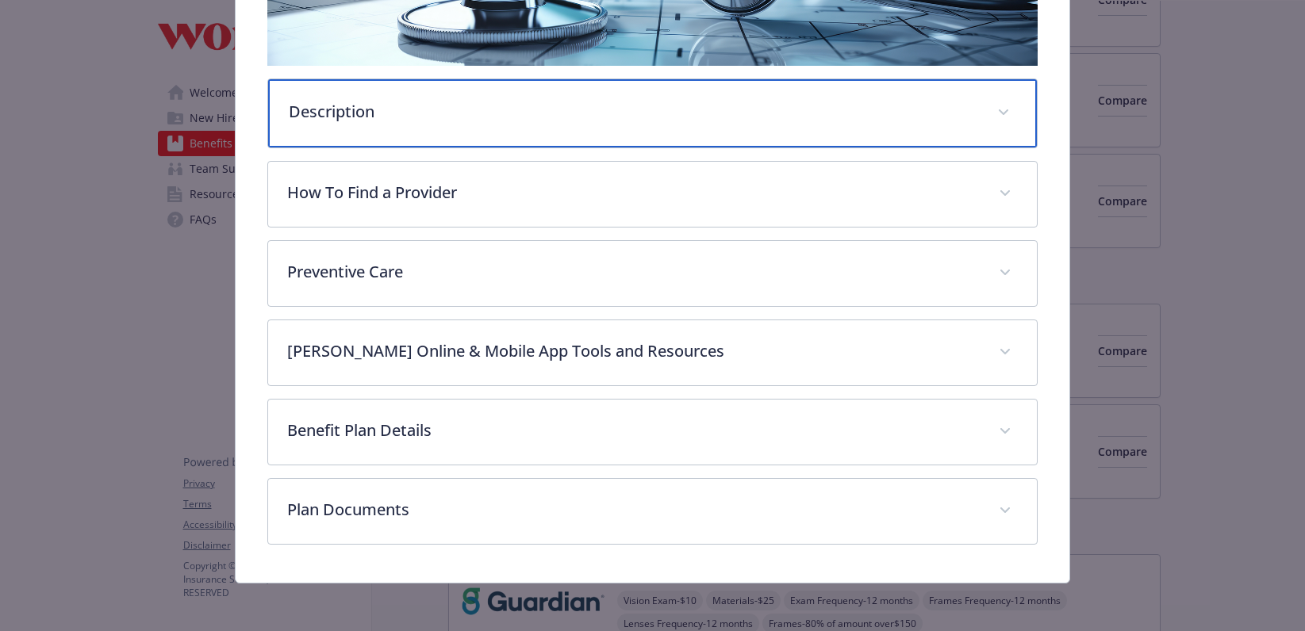
click at [521, 120] on p "Description" at bounding box center [633, 112] width 689 height 24
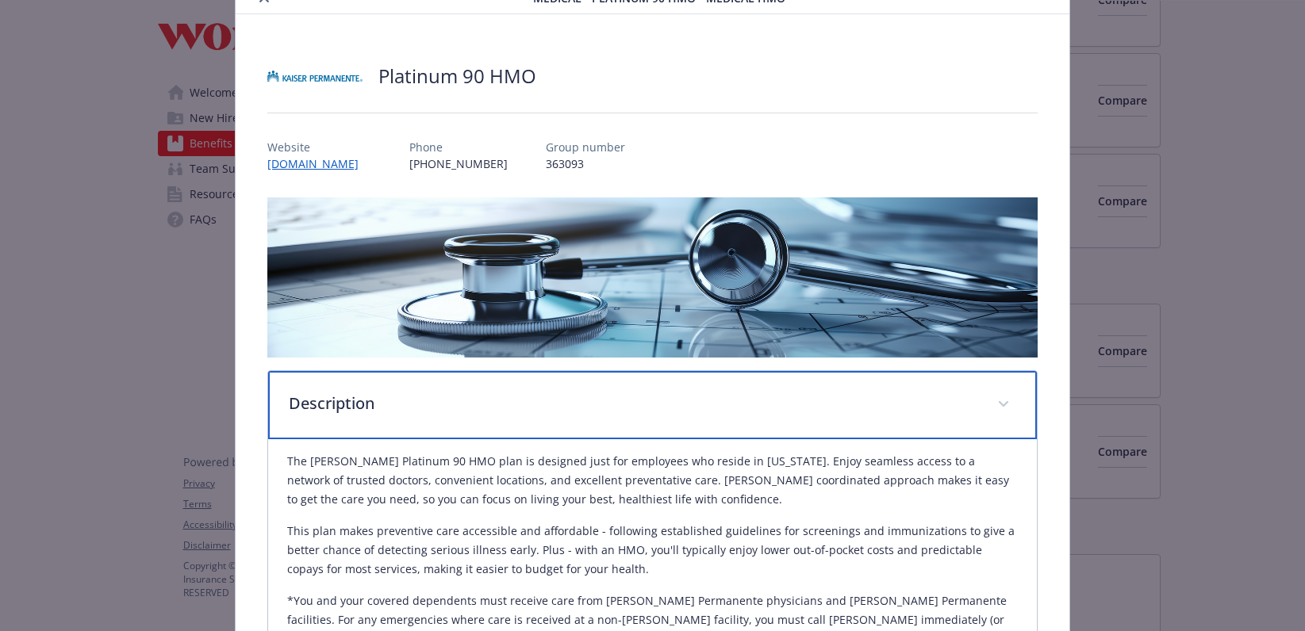
scroll to position [0, 0]
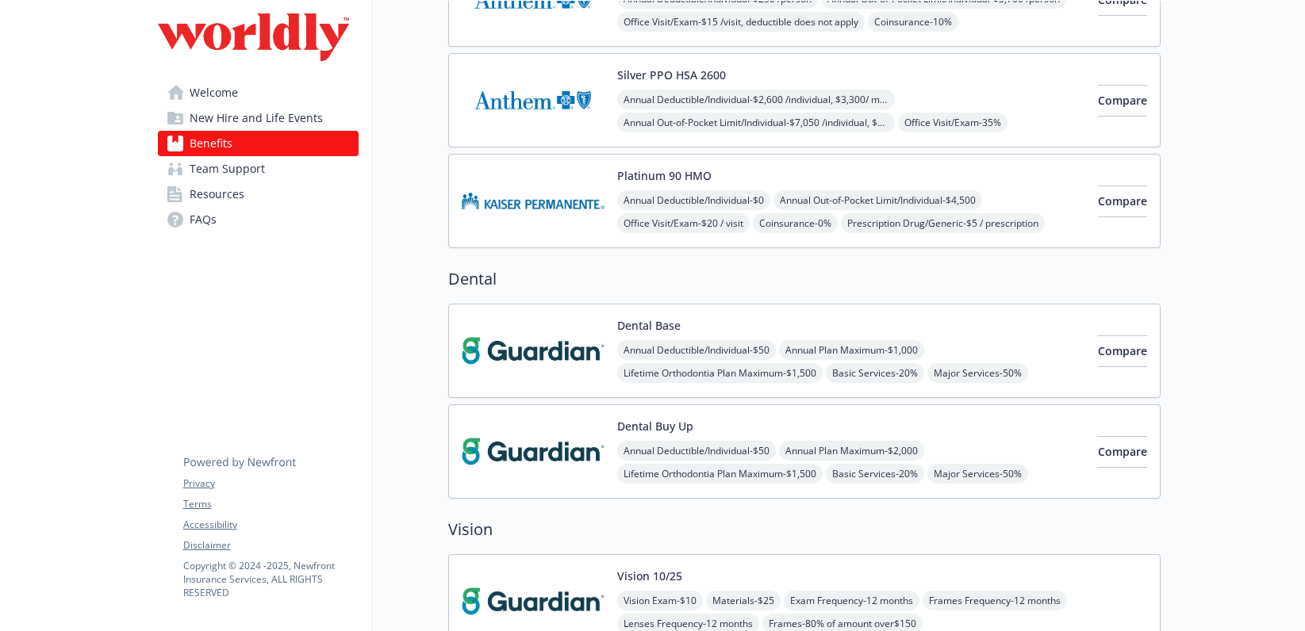
scroll to position [402, 0]
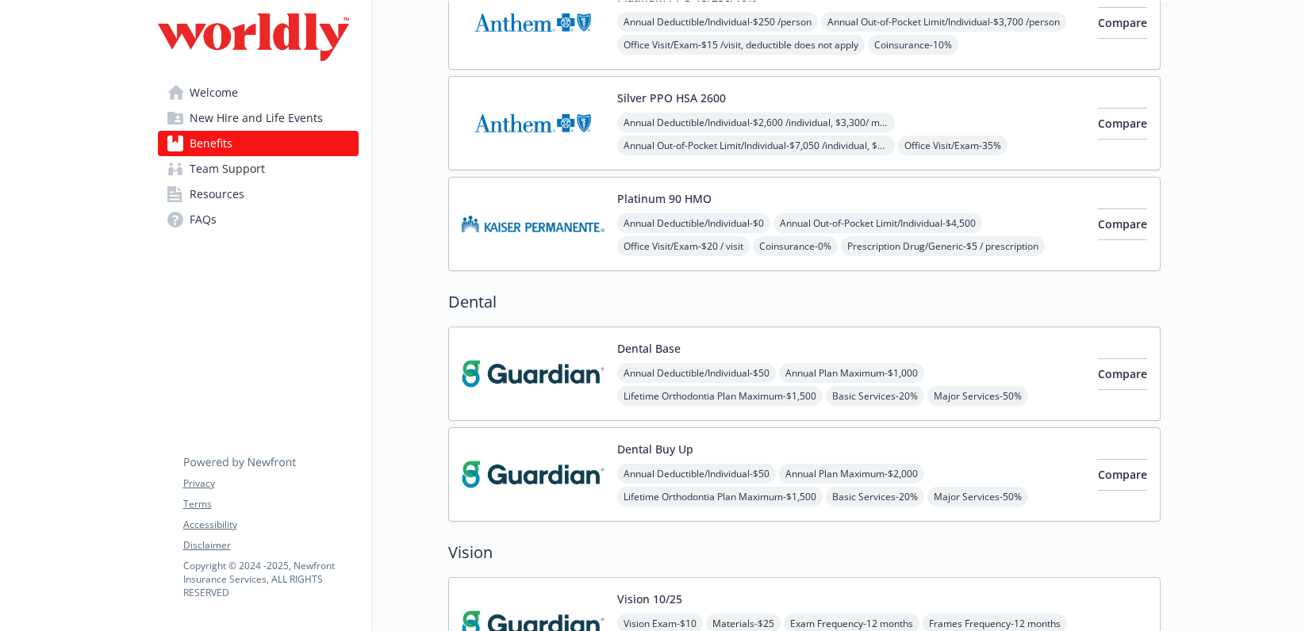
click at [220, 110] on span "New Hire and Life Events" at bounding box center [256, 118] width 133 height 25
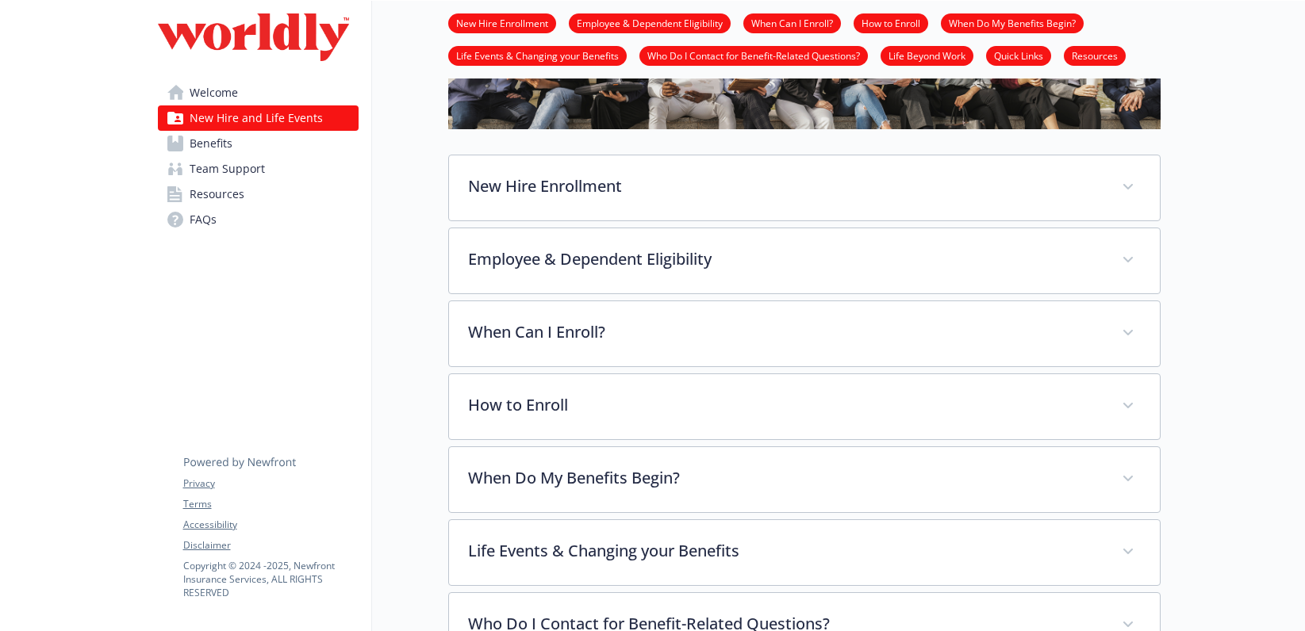
scroll to position [93, 0]
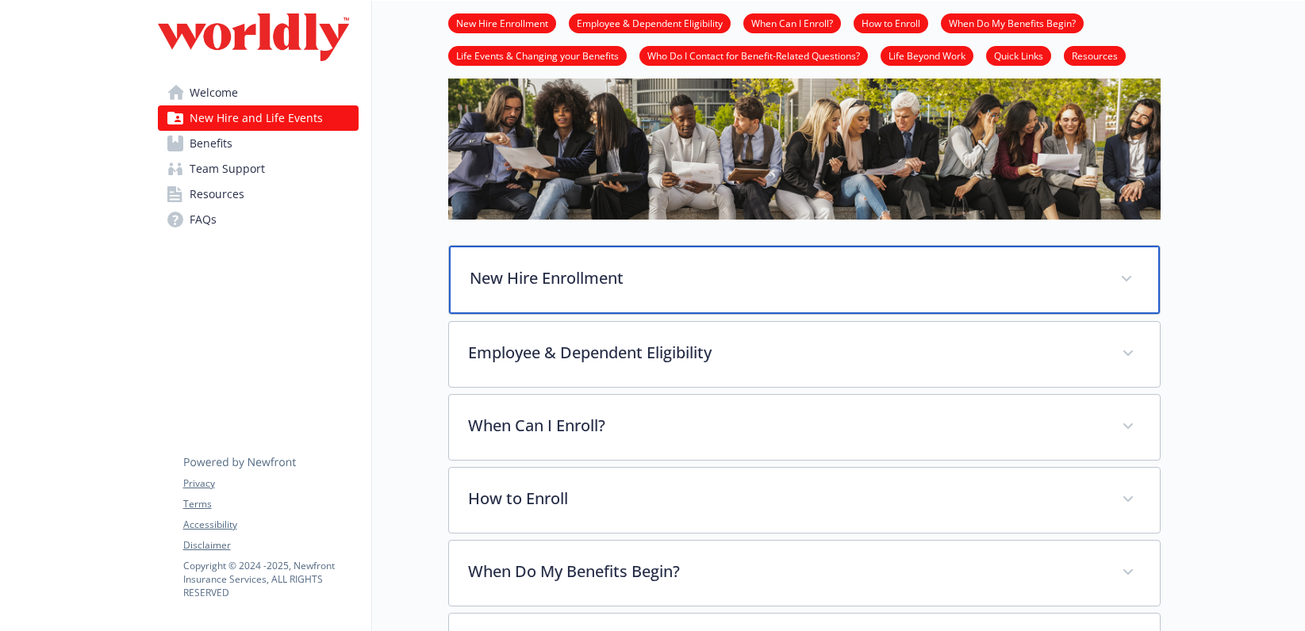
click at [549, 277] on p "New Hire Enrollment" at bounding box center [785, 279] width 631 height 24
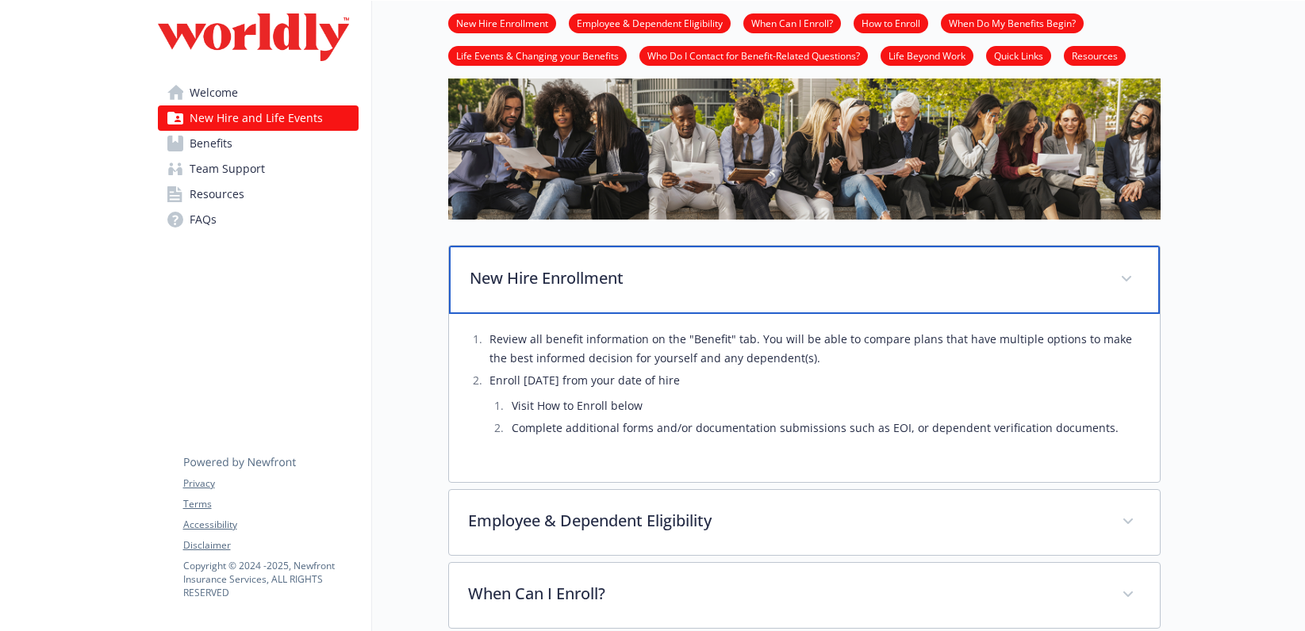
click at [549, 277] on p "New Hire Enrollment" at bounding box center [785, 279] width 631 height 24
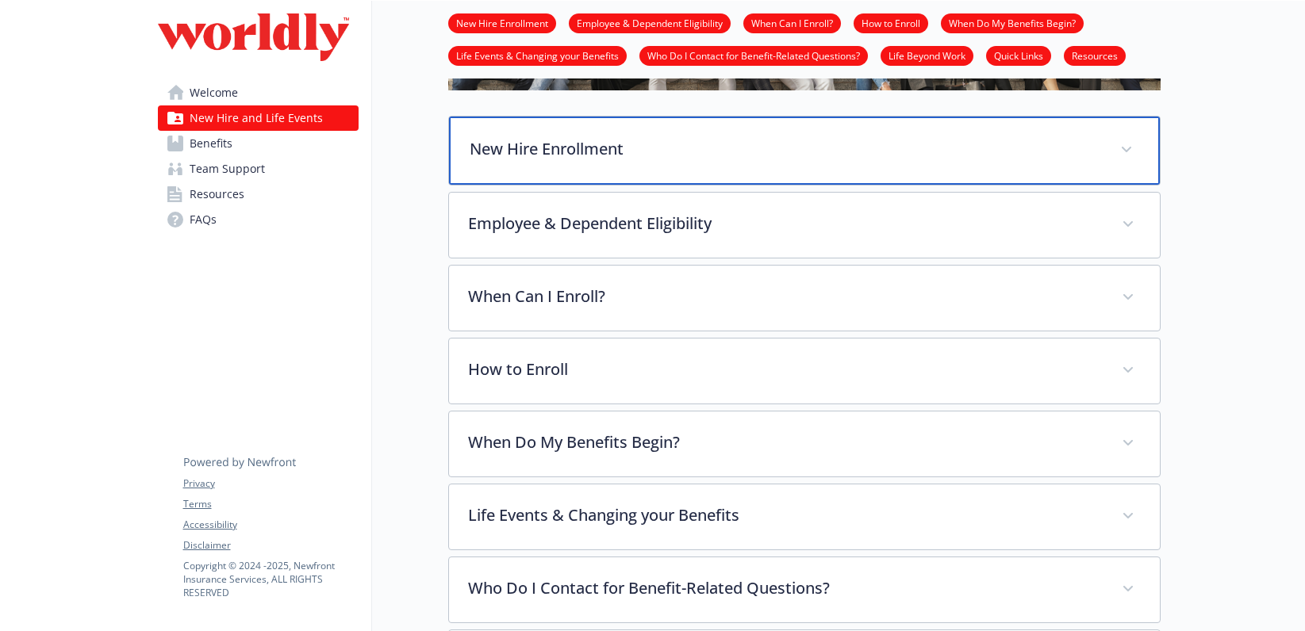
scroll to position [230, 0]
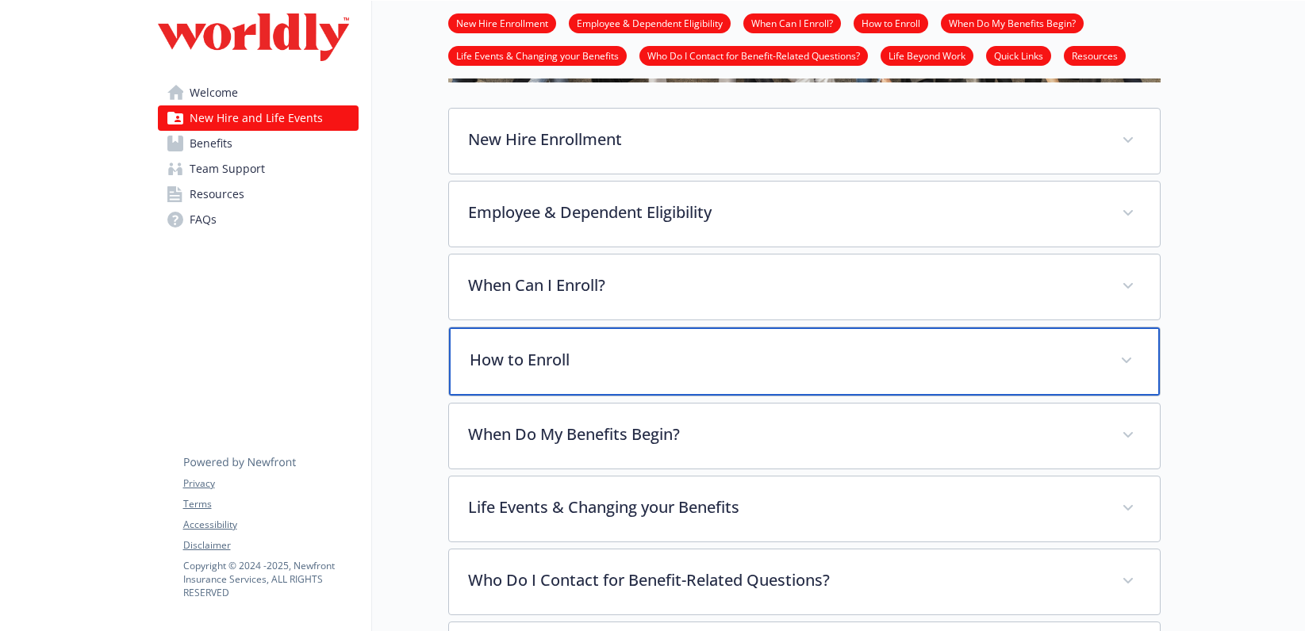
click at [517, 361] on p "How to Enroll" at bounding box center [785, 360] width 631 height 24
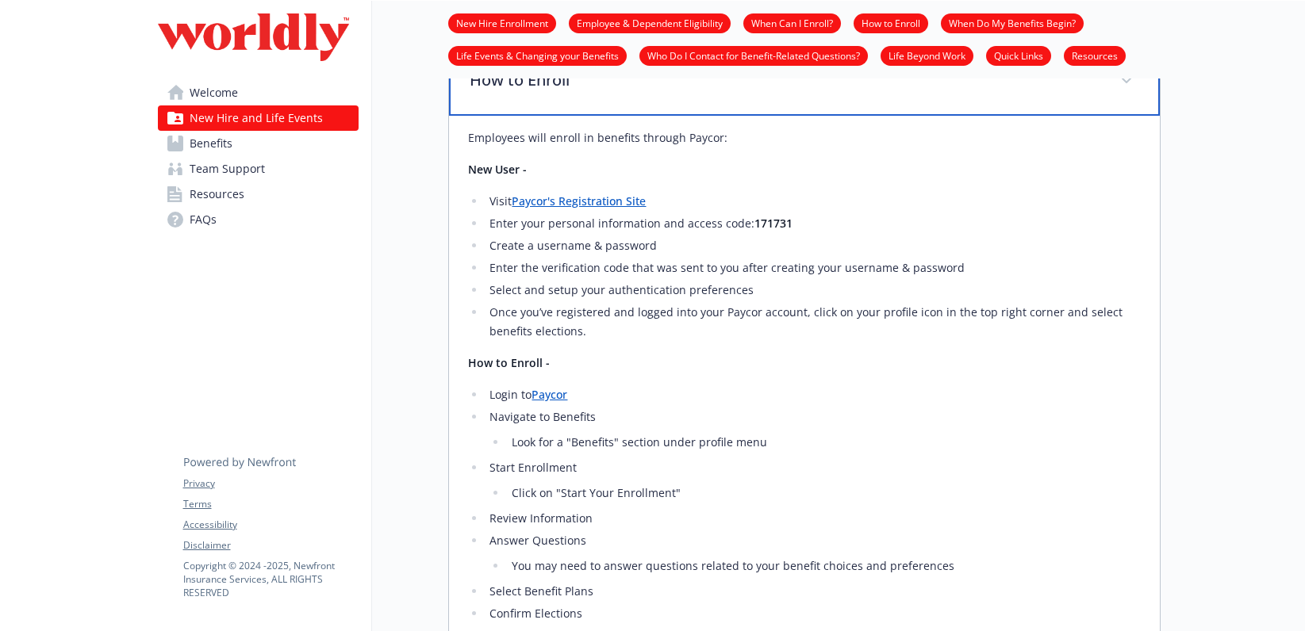
scroll to position [511, 0]
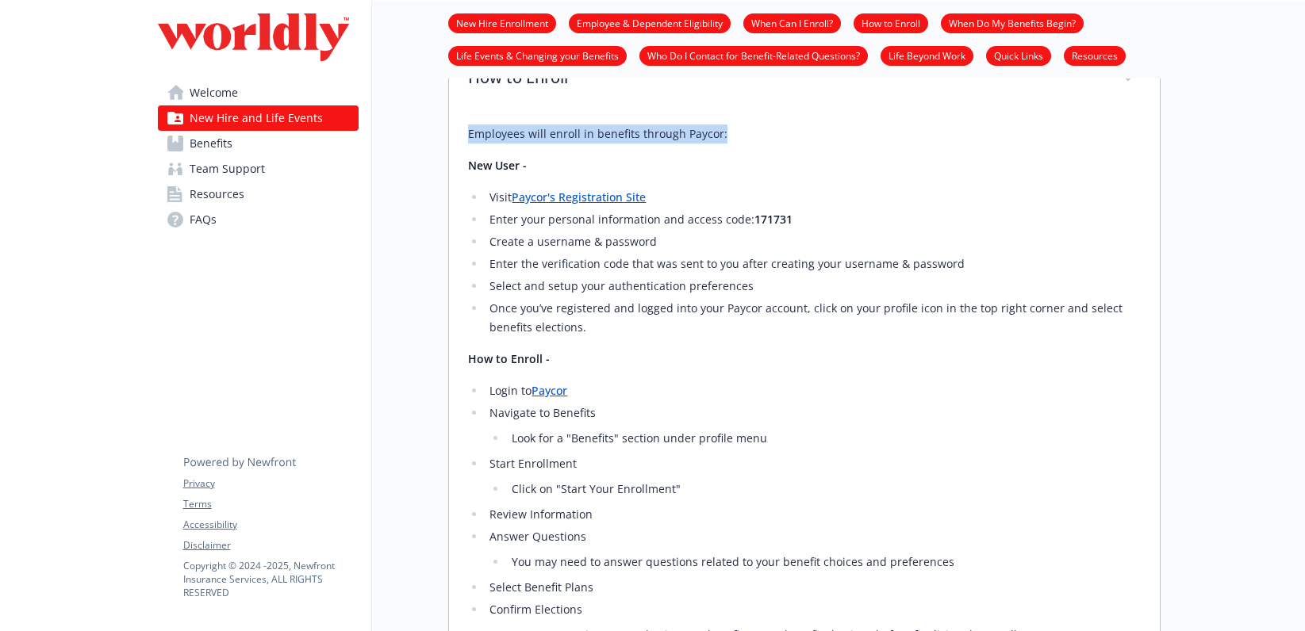
drag, startPoint x: 721, startPoint y: 139, endPoint x: 460, endPoint y: 136, distance: 261.0
click at [460, 136] on div "Employees will enroll in benefits through Paycor: New User - Visit Paycor's Reg…" at bounding box center [804, 401] width 711 height 578
copy p "Employees will enroll in benefits through Paycor:"
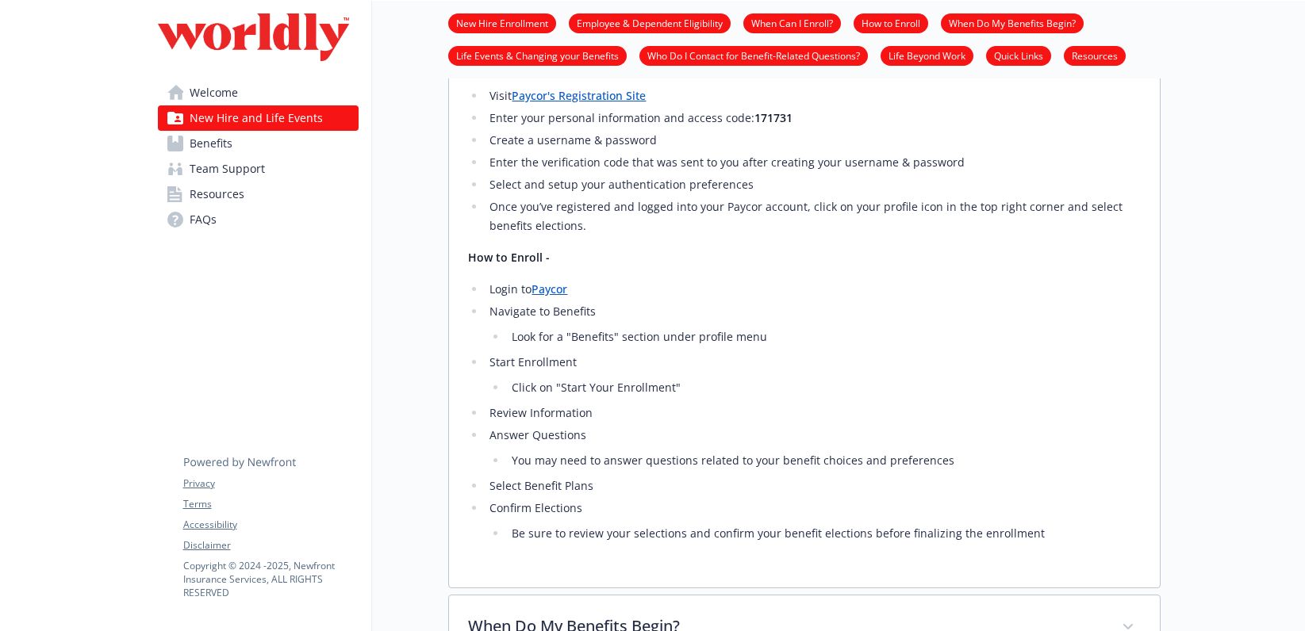
scroll to position [635, 0]
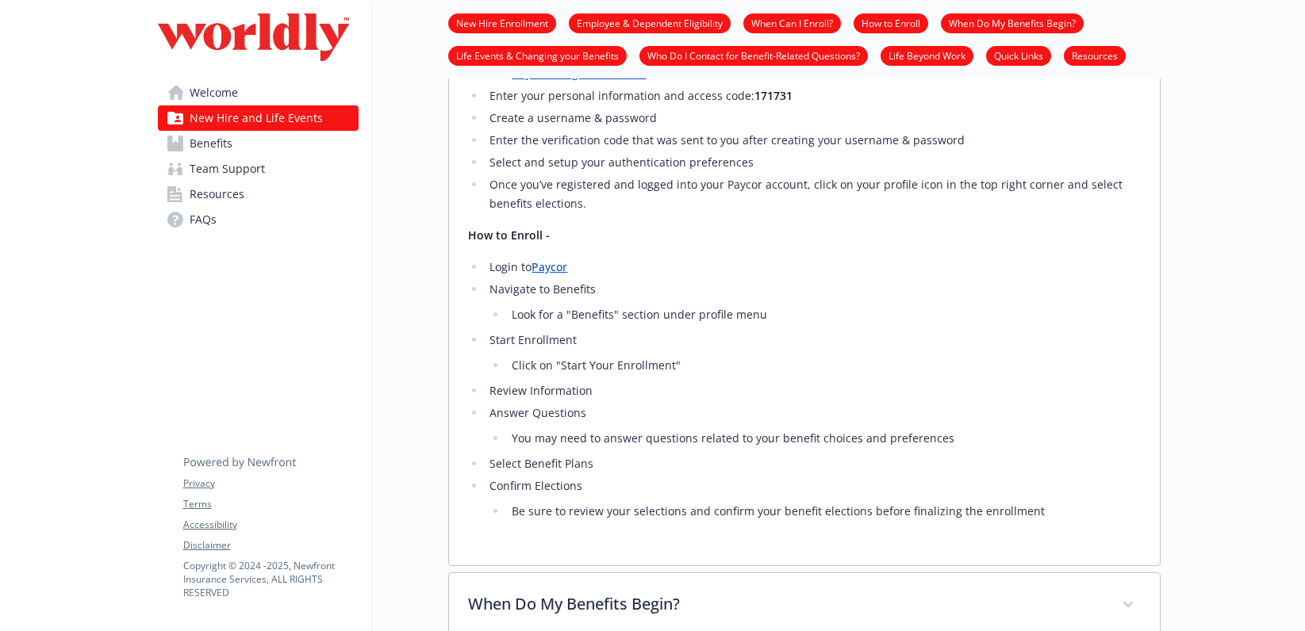
click at [236, 51] on img at bounding box center [254, 37] width 192 height 48
click at [230, 34] on img at bounding box center [254, 37] width 192 height 48
click at [221, 98] on span "Welcome" at bounding box center [214, 92] width 48 height 25
